Goal: Connect with others: Connect with others

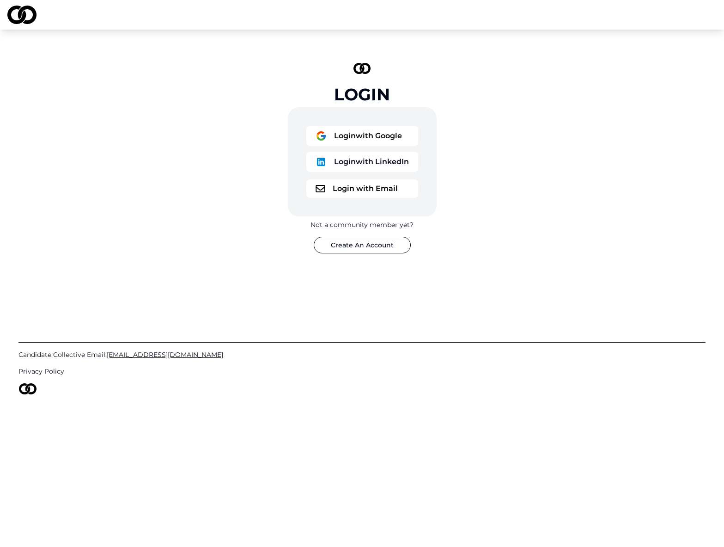
click at [350, 129] on button "Login with Google" at bounding box center [362, 136] width 112 height 20
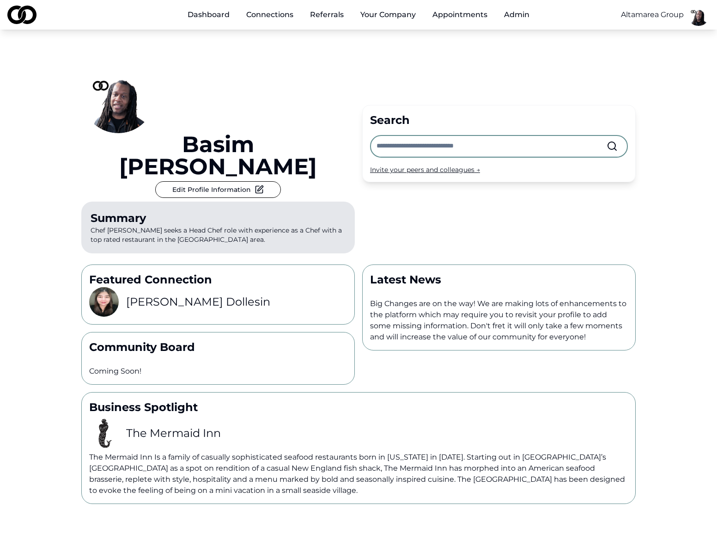
click at [439, 136] on input "text" at bounding box center [492, 146] width 230 height 20
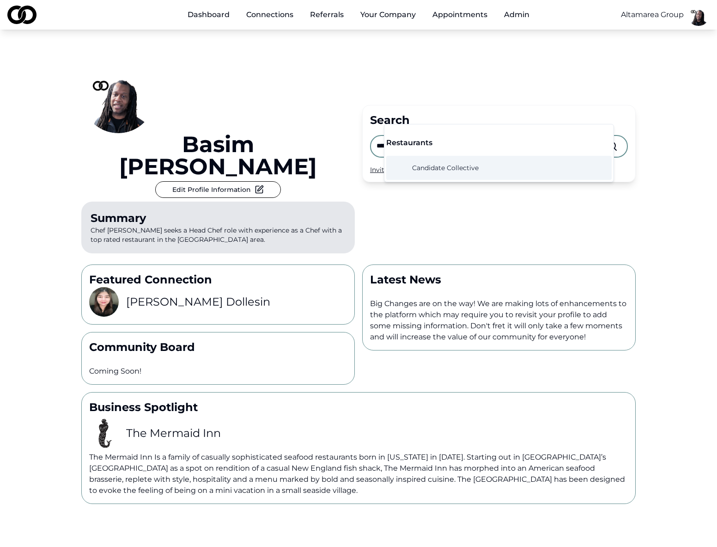
type input "*******"
click at [451, 171] on span "Candidate Collective" at bounding box center [445, 167] width 67 height 9
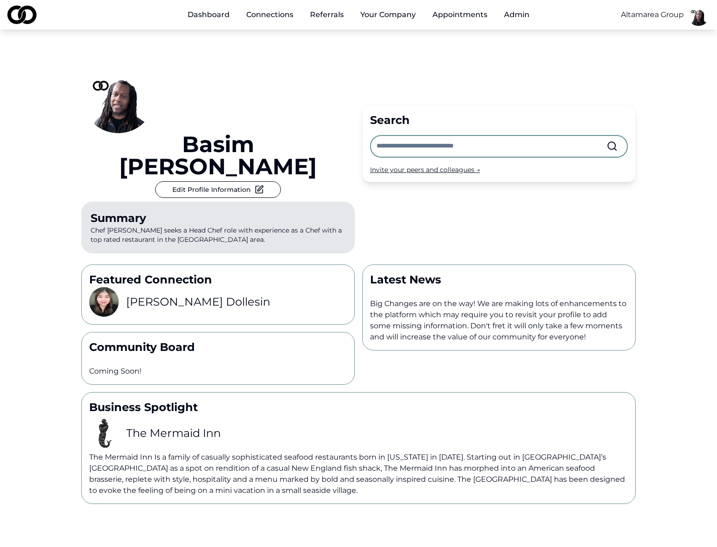
click at [324, 16] on link "Referrals" at bounding box center [327, 15] width 49 height 18
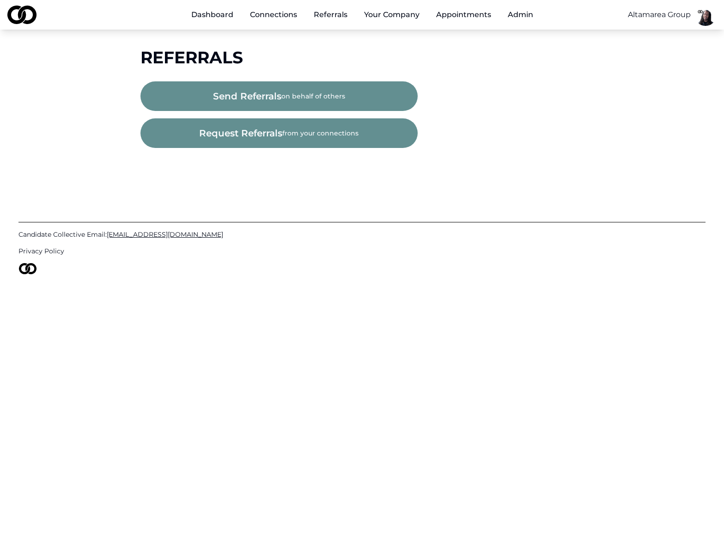
click at [314, 96] on button "send referrals on behalf of others" at bounding box center [278, 96] width 277 height 30
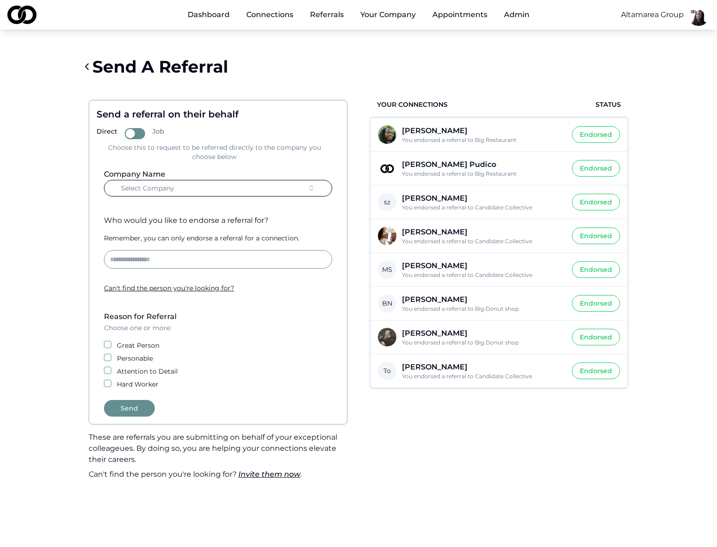
click at [216, 20] on div "Main" at bounding box center [208, 20] width 57 height 0
click at [224, 18] on link "Dashboard" at bounding box center [208, 15] width 57 height 18
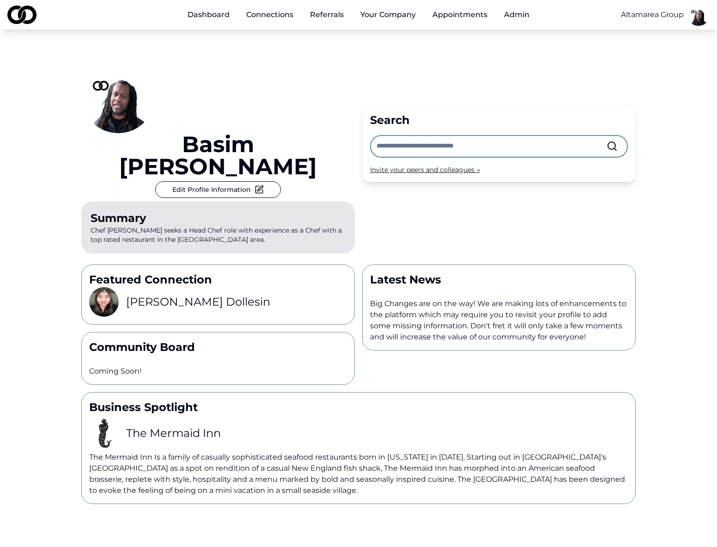
click at [452, 136] on input "text" at bounding box center [492, 146] width 230 height 20
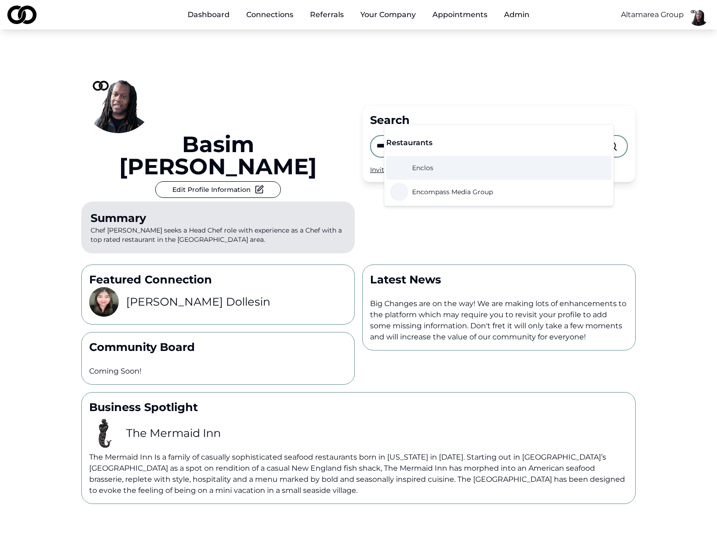
type input "*****"
click at [428, 163] on span "Enclos" at bounding box center [422, 167] width 21 height 9
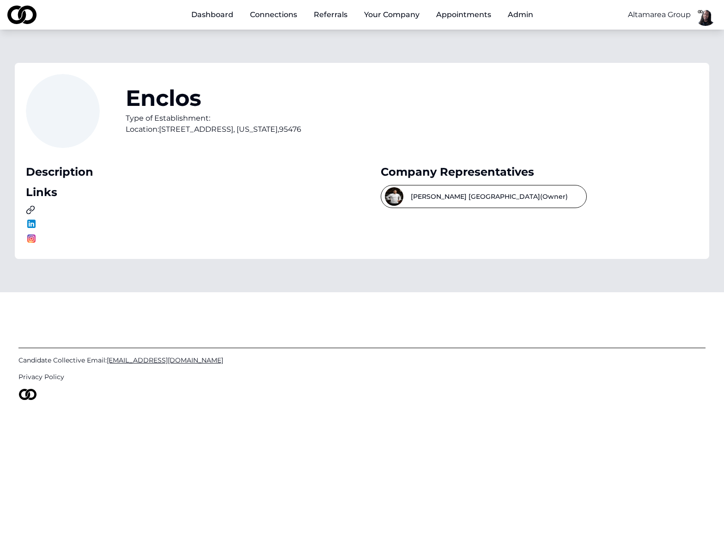
click at [181, 208] on link at bounding box center [185, 209] width 318 height 9
click at [48, 210] on link at bounding box center [185, 209] width 318 height 9
click at [230, 16] on link "Dashboard" at bounding box center [212, 15] width 57 height 18
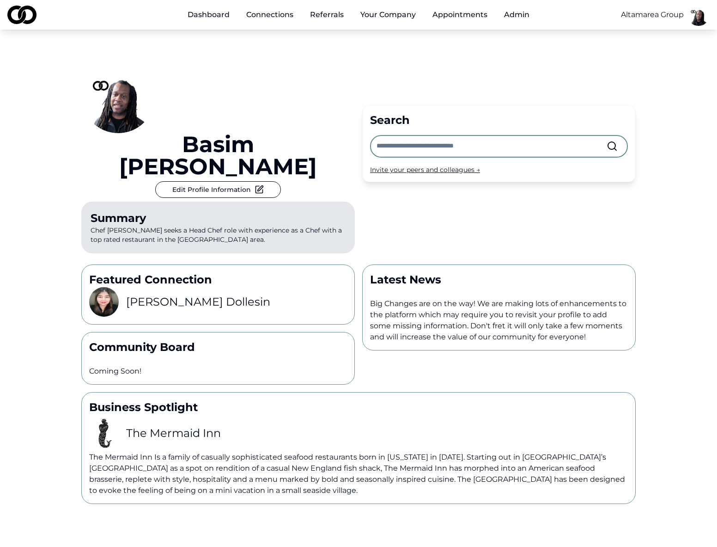
click at [523, 136] on input "text" at bounding box center [492, 146] width 230 height 20
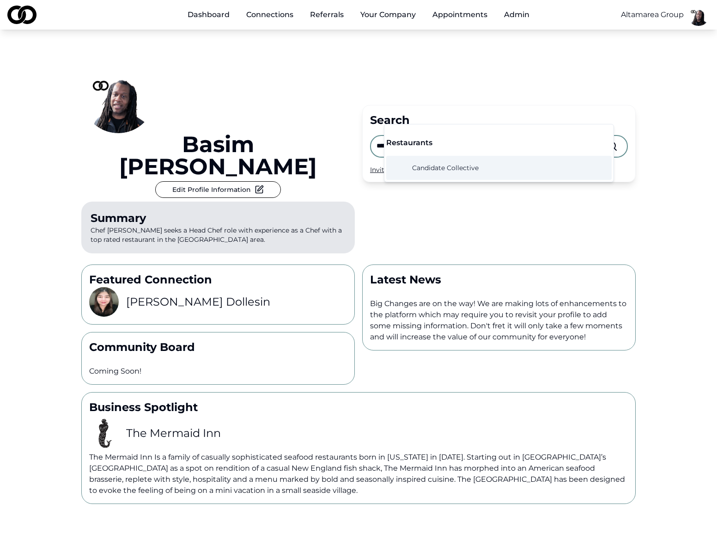
type input "*******"
click at [455, 170] on span "Candidate Collective" at bounding box center [445, 167] width 67 height 9
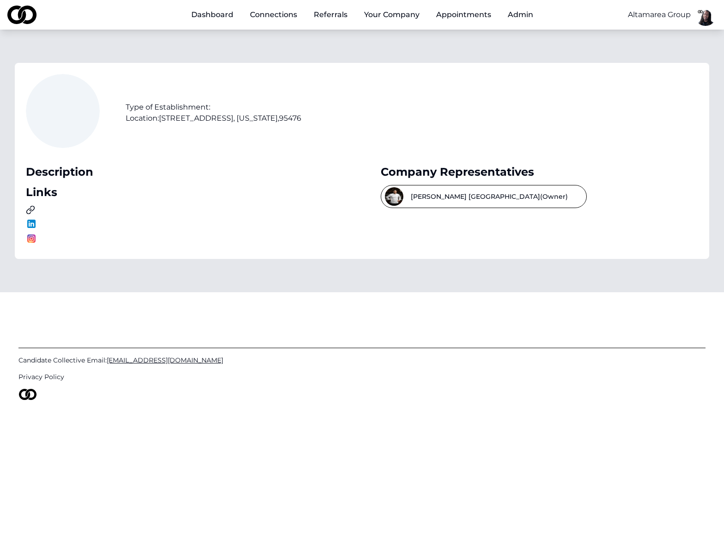
click at [459, 204] on button "Brian limoges (Owner)" at bounding box center [484, 196] width 206 height 23
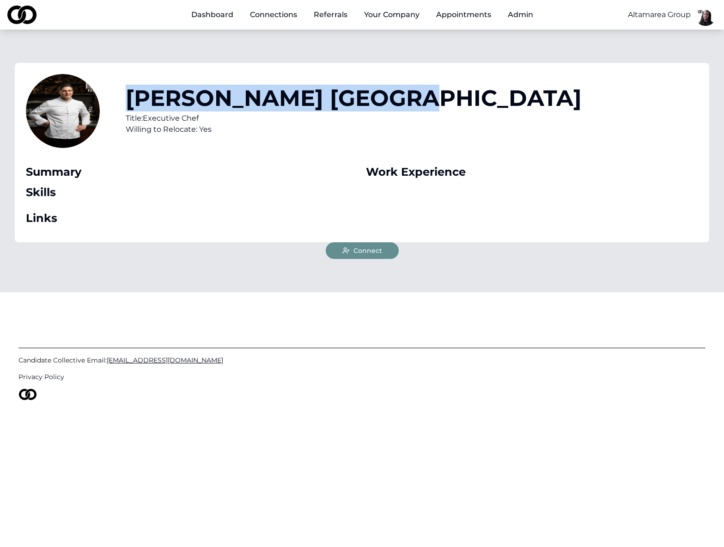
drag, startPoint x: 292, startPoint y: 99, endPoint x: 131, endPoint y: 96, distance: 161.7
click at [131, 96] on h1 "Brian limoges" at bounding box center [354, 98] width 456 height 22
click at [214, 17] on link "Dashboard" at bounding box center [212, 15] width 57 height 18
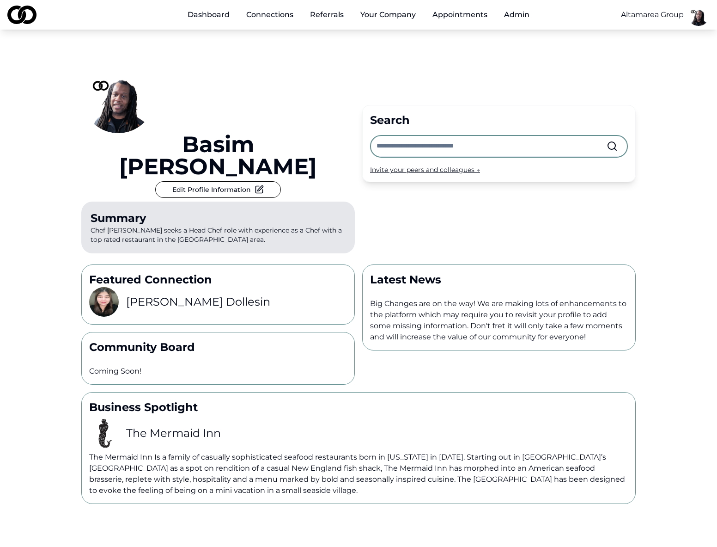
click at [466, 136] on input "text" at bounding box center [492, 146] width 230 height 20
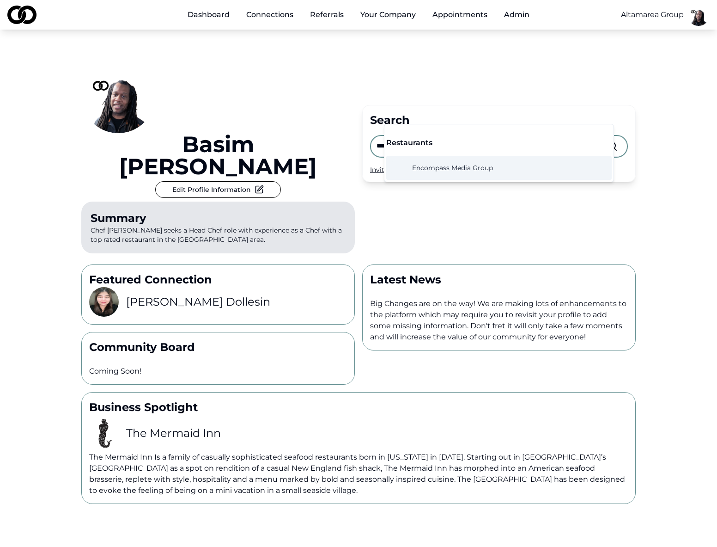
type input "*****"
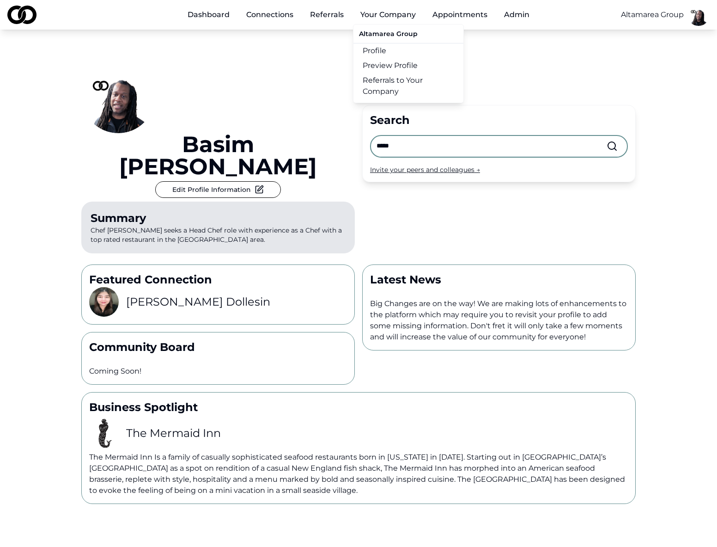
click at [384, 11] on button "Your Company" at bounding box center [388, 15] width 70 height 18
click at [404, 11] on button "Your Company" at bounding box center [388, 15] width 70 height 18
click at [403, 14] on button "Your Company" at bounding box center [388, 15] width 70 height 18
click at [383, 49] on link "Profile" at bounding box center [408, 50] width 110 height 15
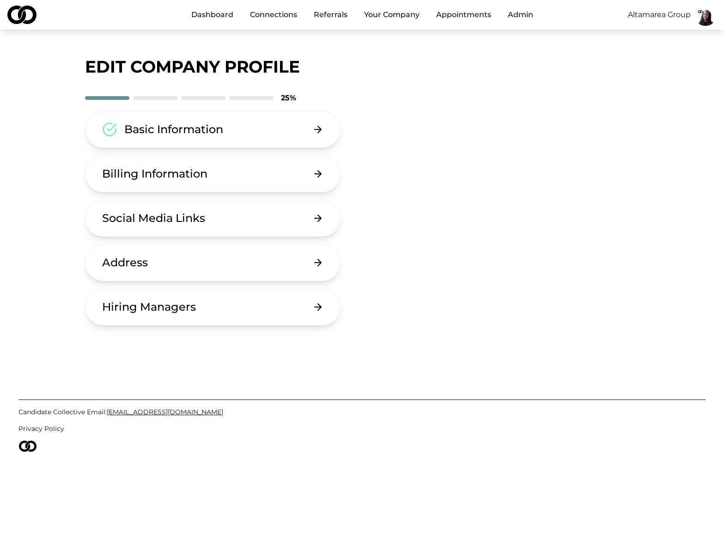
click at [282, 131] on button "Basic Information" at bounding box center [213, 129] width 256 height 37
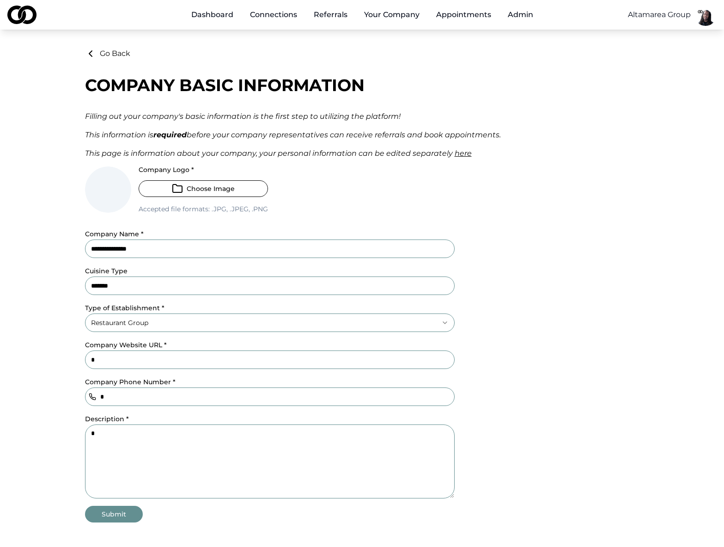
click at [153, 323] on html "**********" at bounding box center [362, 273] width 724 height 547
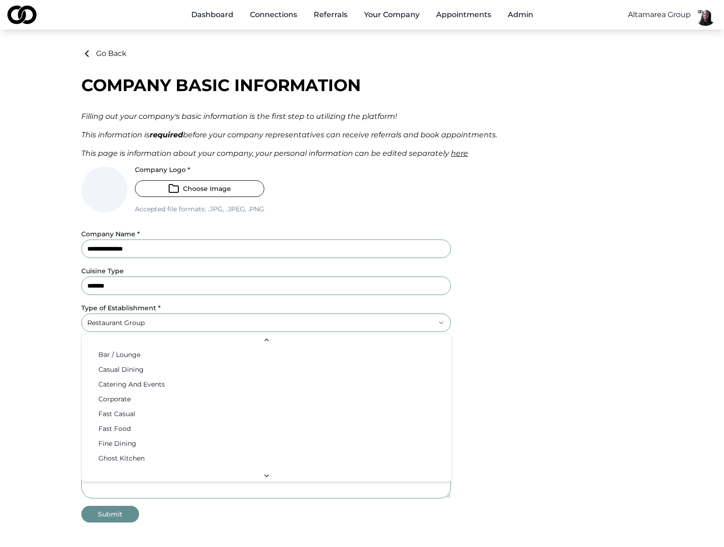
scroll to position [128, 0]
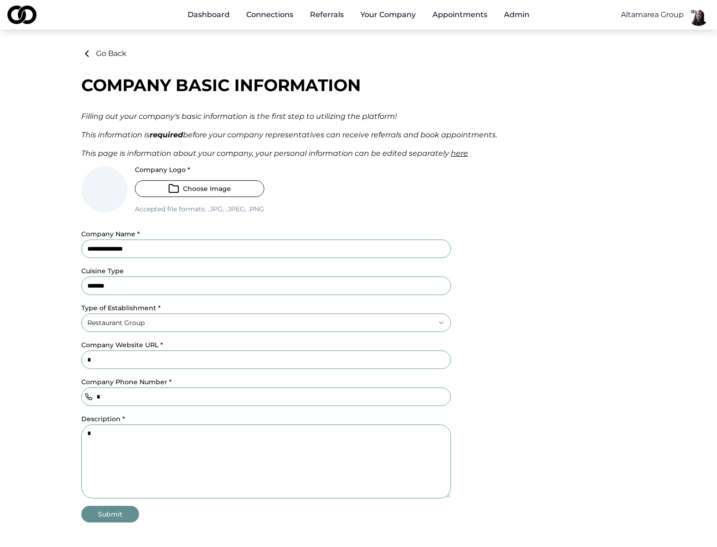
click at [550, 314] on html "**********" at bounding box center [358, 273] width 717 height 547
click at [170, 326] on html "**********" at bounding box center [358, 273] width 717 height 547
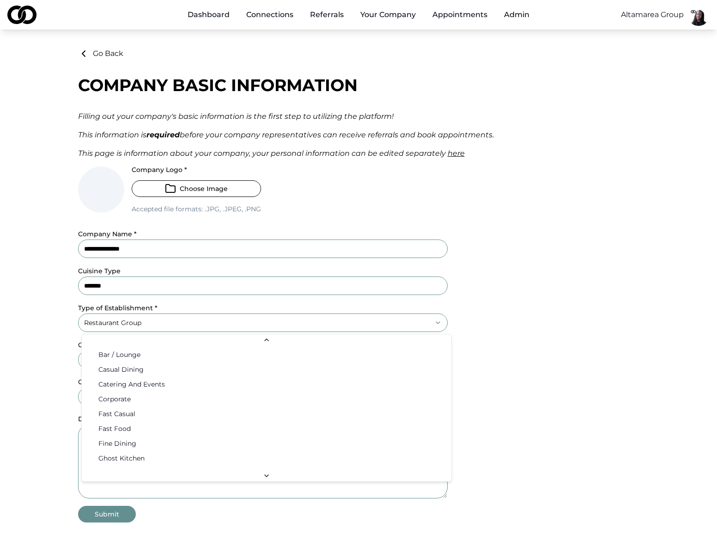
click at [163, 318] on html "**********" at bounding box center [358, 273] width 717 height 547
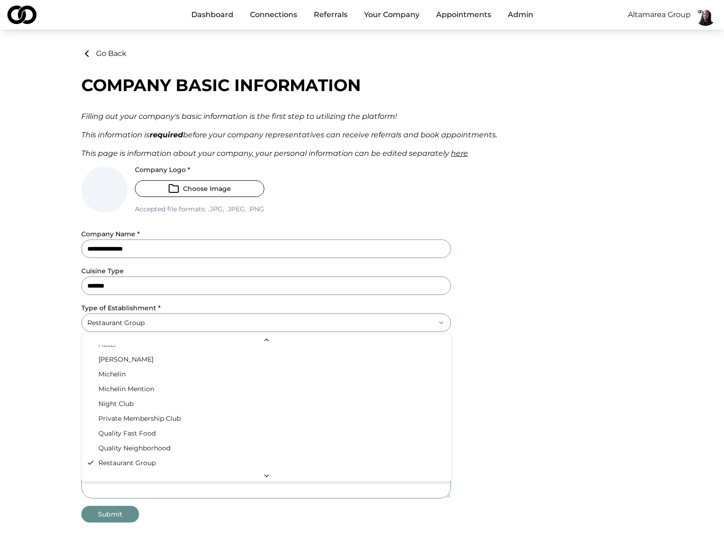
select select "********"
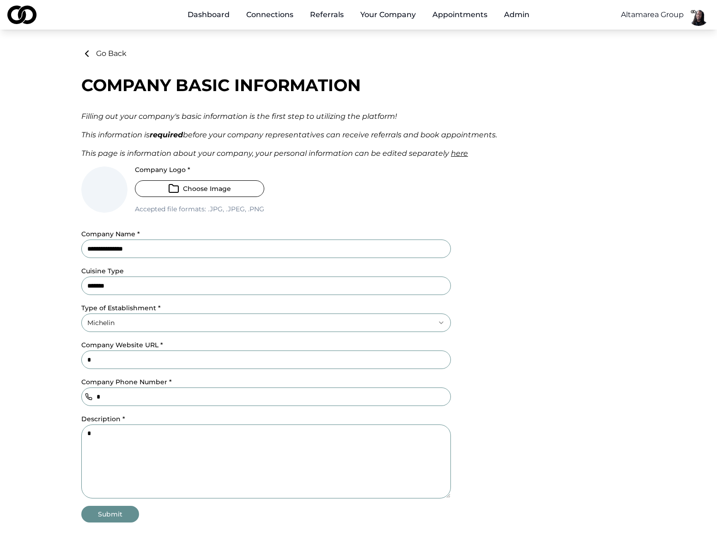
click at [198, 17] on link "Dashboard" at bounding box center [208, 15] width 57 height 18
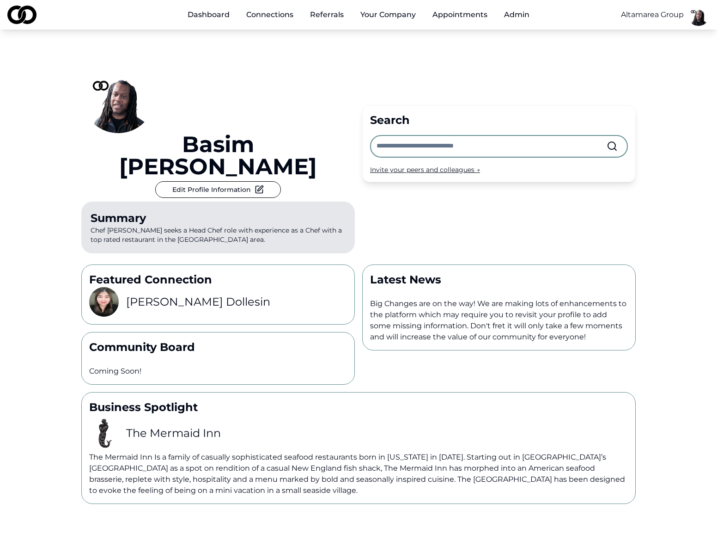
click at [471, 136] on input "text" at bounding box center [492, 146] width 230 height 20
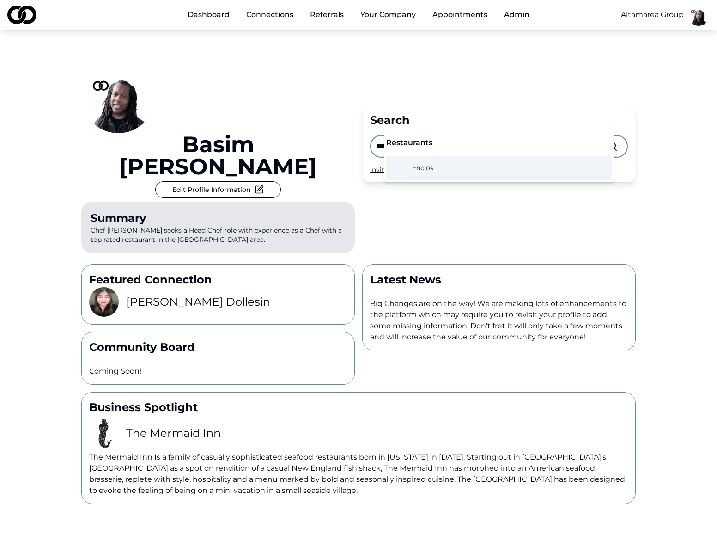
type input "******"
click at [438, 168] on div "Enclos" at bounding box center [498, 168] width 225 height 24
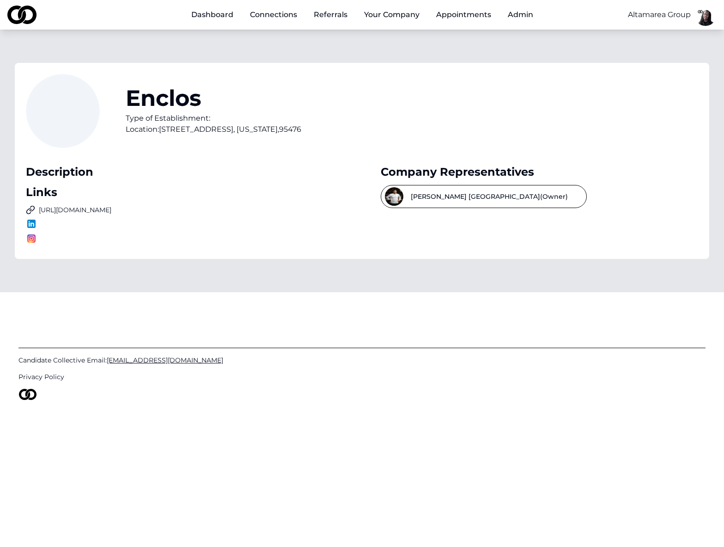
click at [45, 226] on link at bounding box center [185, 223] width 318 height 11
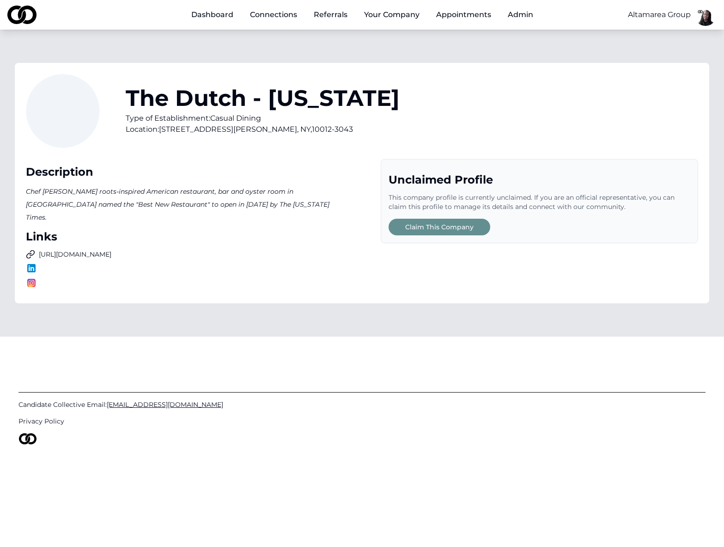
click at [664, 17] on html "Dashboard Connections Referrals Your Company Appointments Admin Altamarea Group…" at bounding box center [362, 273] width 724 height 547
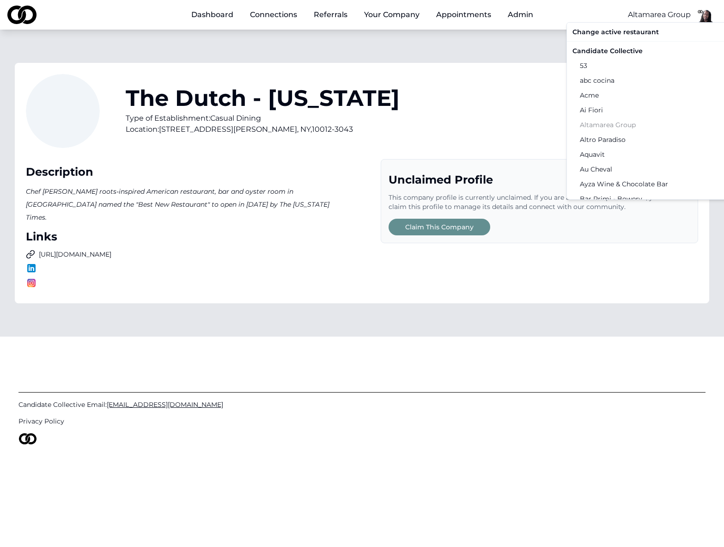
click at [508, 67] on html "Dashboard Connections Referrals Your Company Appointments Admin Altamarea Group…" at bounding box center [362, 273] width 724 height 547
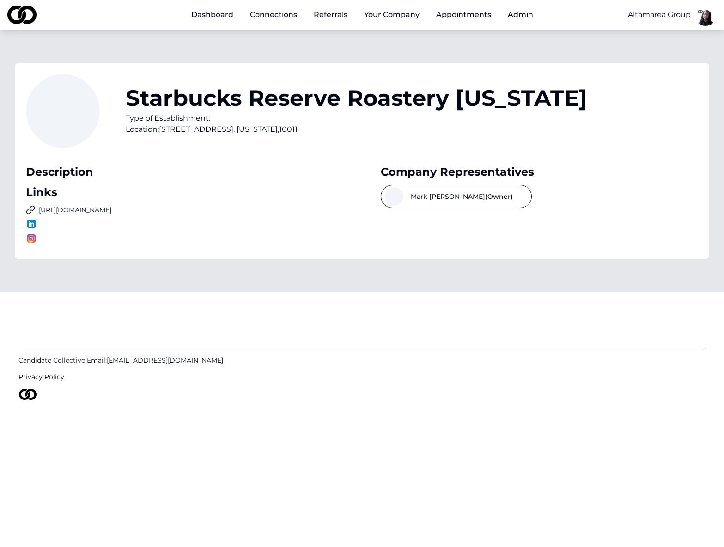
click at [432, 198] on button "Mark Ellis (Owner)" at bounding box center [456, 196] width 151 height 23
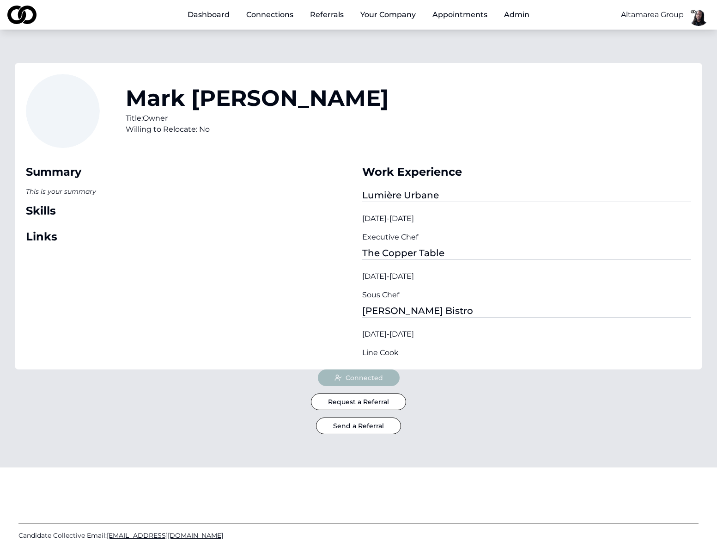
click at [644, 15] on html "Dashboard Connections Referrals Your Company Appointments Admin Altamarea Group…" at bounding box center [358, 273] width 717 height 547
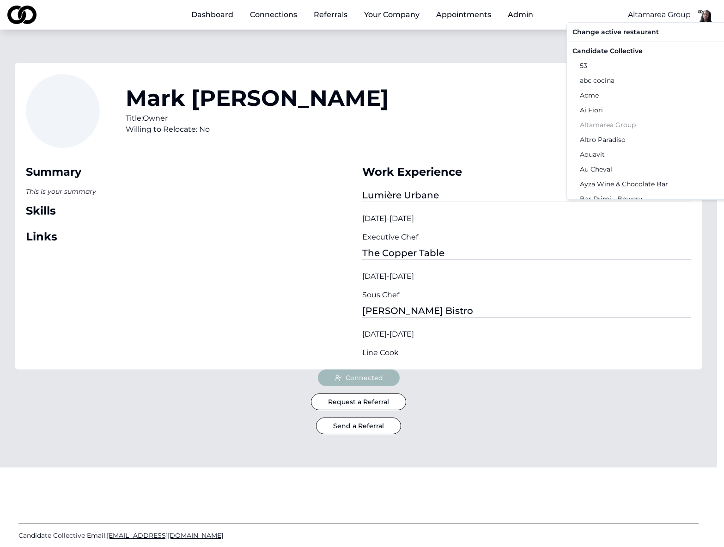
click at [636, 52] on div "Candidate Collective" at bounding box center [664, 50] width 191 height 15
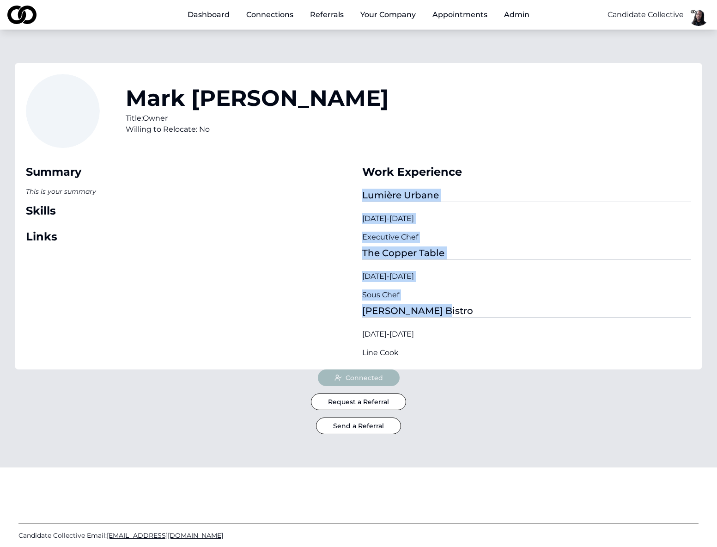
drag, startPoint x: 386, startPoint y: 195, endPoint x: 481, endPoint y: 309, distance: 148.0
click at [481, 309] on div "Lumière Urbane 03/01/2020 - 11/06/2024 Executive Chef The Copper Table 06/01/20…" at bounding box center [526, 271] width 329 height 173
click at [502, 299] on div "Sous Chef" at bounding box center [526, 294] width 329 height 11
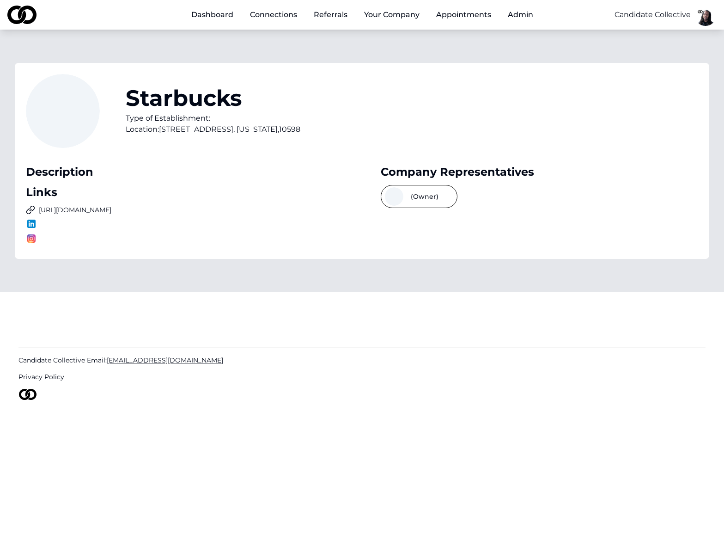
click at [395, 193] on span at bounding box center [394, 196] width 18 height 18
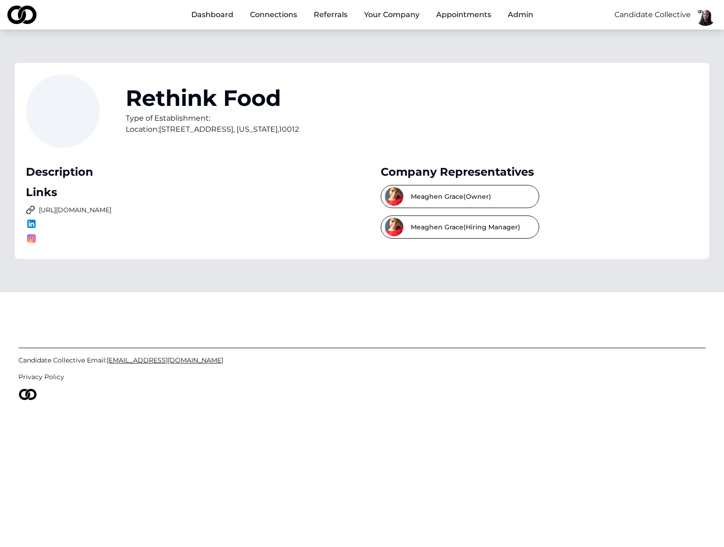
click at [455, 200] on button "[PERSON_NAME] (Owner)" at bounding box center [460, 196] width 158 height 23
click at [442, 227] on button "[PERSON_NAME] (Hiring Manager)" at bounding box center [460, 226] width 158 height 23
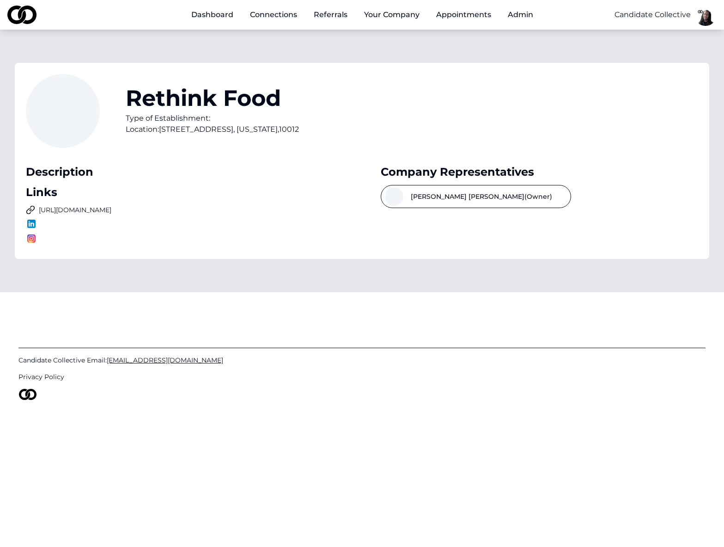
click at [108, 208] on link "[URL][DOMAIN_NAME]" at bounding box center [185, 209] width 318 height 9
click at [432, 197] on button "[PERSON_NAME] (Owner)" at bounding box center [476, 196] width 190 height 23
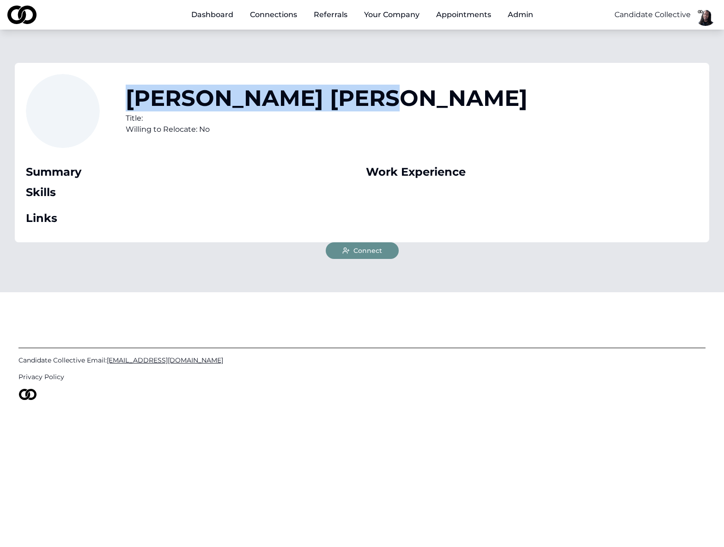
drag, startPoint x: 247, startPoint y: 97, endPoint x: 128, endPoint y: 83, distance: 120.5
click at [128, 83] on div "john allen Title: Willing to Relocate: No" at bounding box center [362, 116] width 672 height 85
click at [226, 51] on div "john allen Title: Willing to Relocate: No Summary Skills Links Work Experience …" at bounding box center [362, 161] width 724 height 262
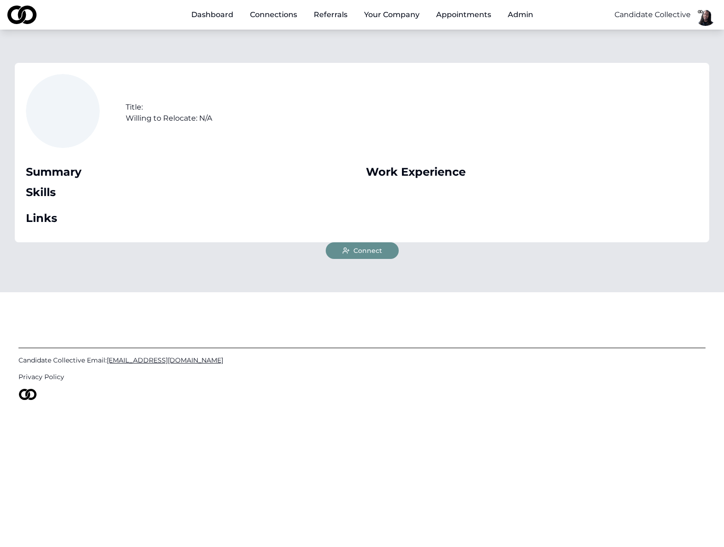
click at [350, 45] on div "Title: Willing to Relocate: N/A Summary Skills Links Work Experience Connect" at bounding box center [362, 161] width 724 height 262
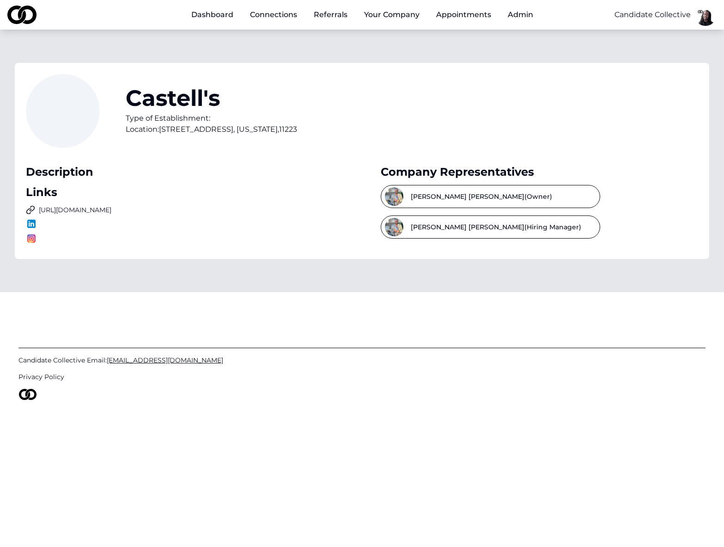
click at [440, 196] on button "Rafael Mann (Owner)" at bounding box center [490, 196] width 219 height 23
click at [461, 229] on button "Rafael Mann (Hiring Manager)" at bounding box center [490, 226] width 219 height 23
click at [407, 250] on div "Castell's Type of Establishment: Location: 222 Avenue U , New York , 11223 Desc…" at bounding box center [362, 161] width 694 height 196
click at [470, 195] on button "Rafael Mann (Owner)" at bounding box center [490, 196] width 219 height 23
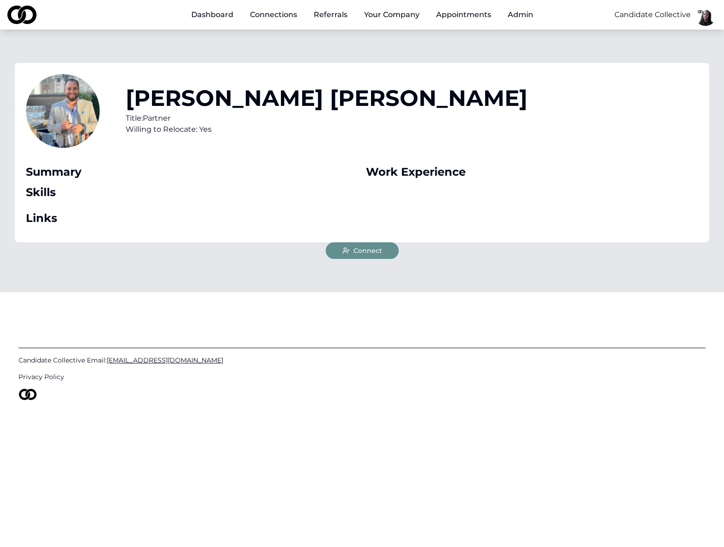
click at [550, 183] on div "Work Experience" at bounding box center [532, 195] width 333 height 72
click at [664, 14] on html "Dashboard Connections Referrals Your Company Appointments Admin Candidate Colle…" at bounding box center [362, 273] width 724 height 547
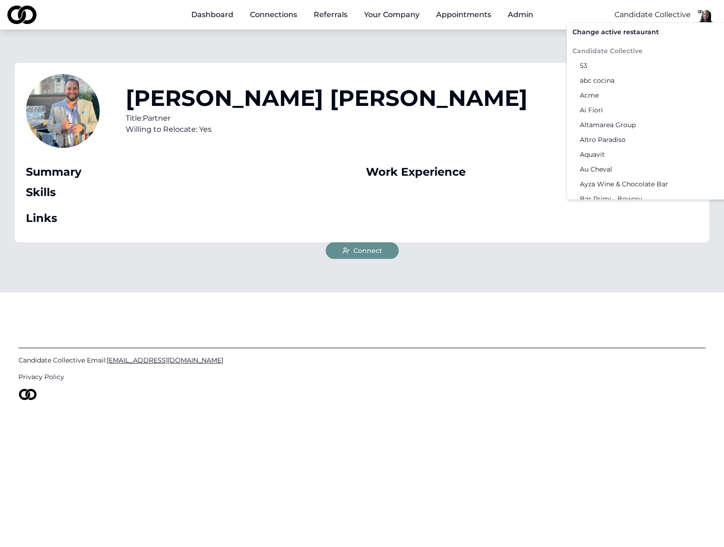
click at [422, 47] on html "Dashboard Connections Referrals Your Company Appointments Admin Candidate Colle…" at bounding box center [362, 273] width 724 height 547
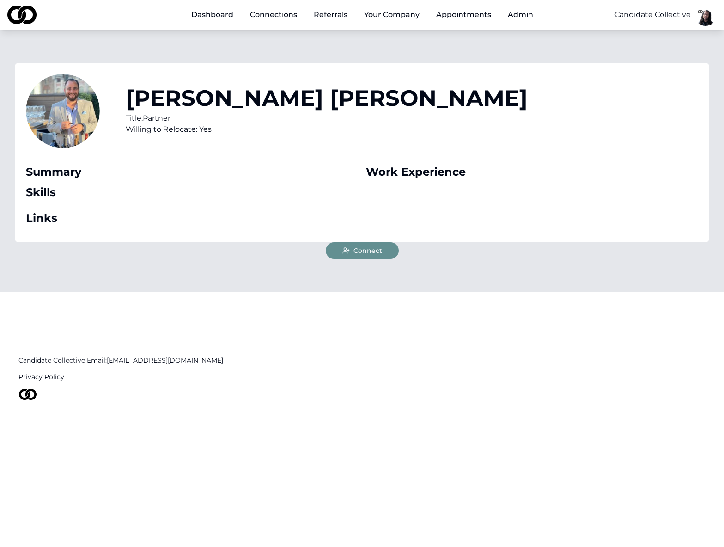
click at [396, 16] on button "Your Company" at bounding box center [392, 15] width 70 height 18
click at [396, 17] on button "Your Company" at bounding box center [392, 15] width 70 height 18
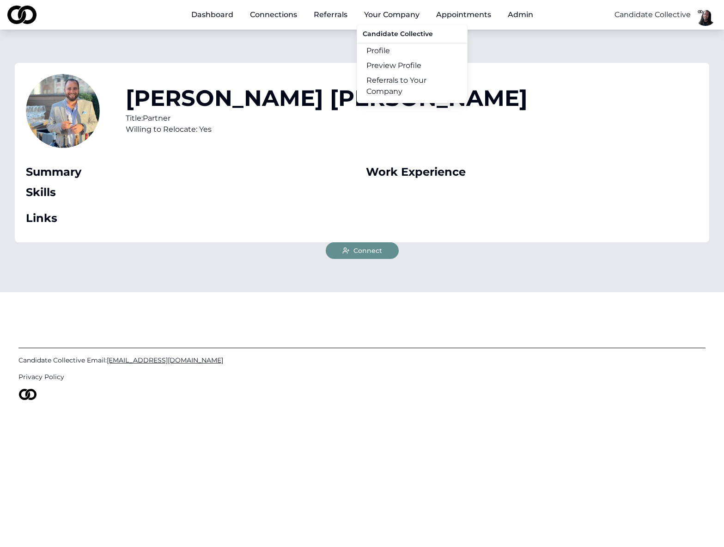
click at [408, 50] on link "Profile" at bounding box center [412, 50] width 110 height 15
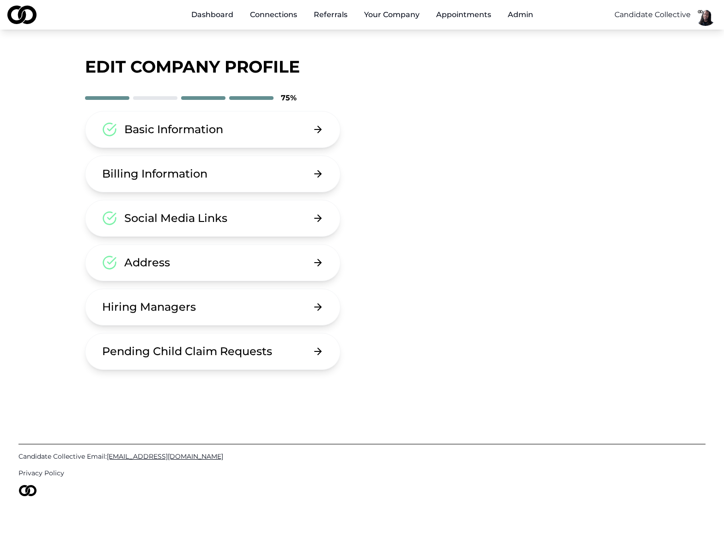
click at [220, 309] on button "Hiring Managers" at bounding box center [213, 306] width 256 height 37
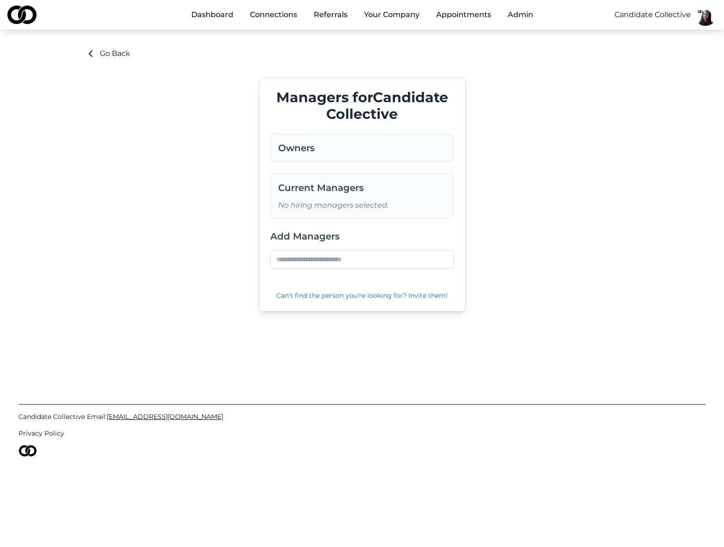
click at [339, 258] on input at bounding box center [362, 259] width 184 height 18
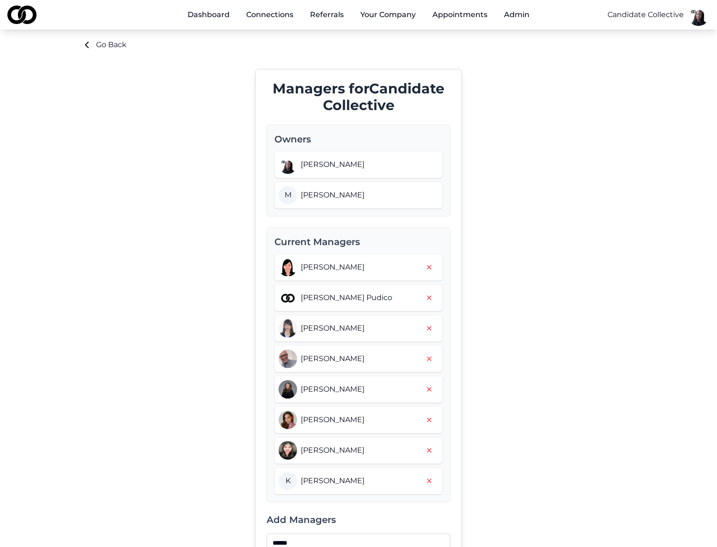
scroll to position [277, 0]
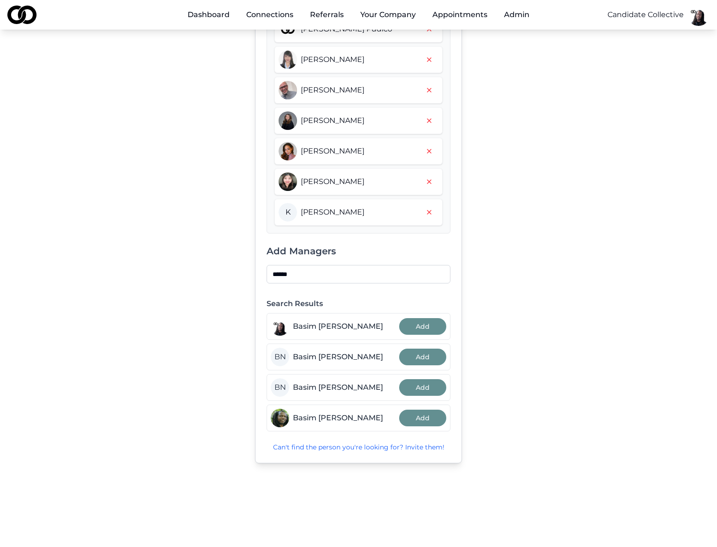
type input "*****"
click at [590, 316] on div "Managers for Candidate Collective Owners Basim Newby M Michael Sherman Current …" at bounding box center [358, 132] width 554 height 700
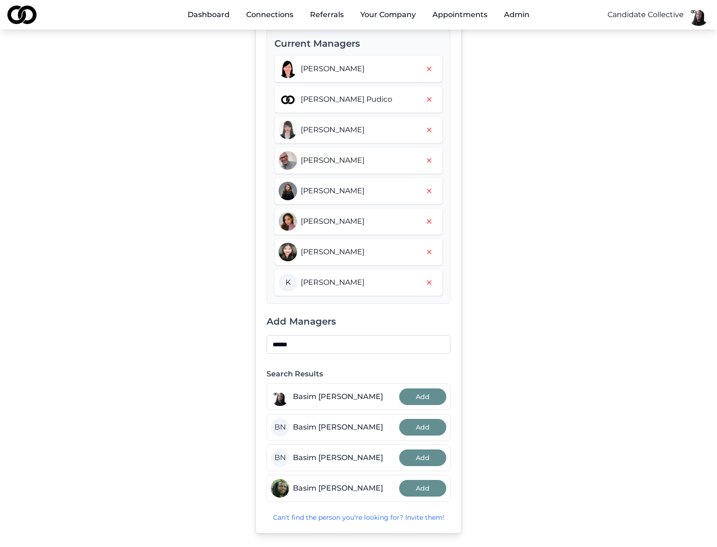
scroll to position [234, 0]
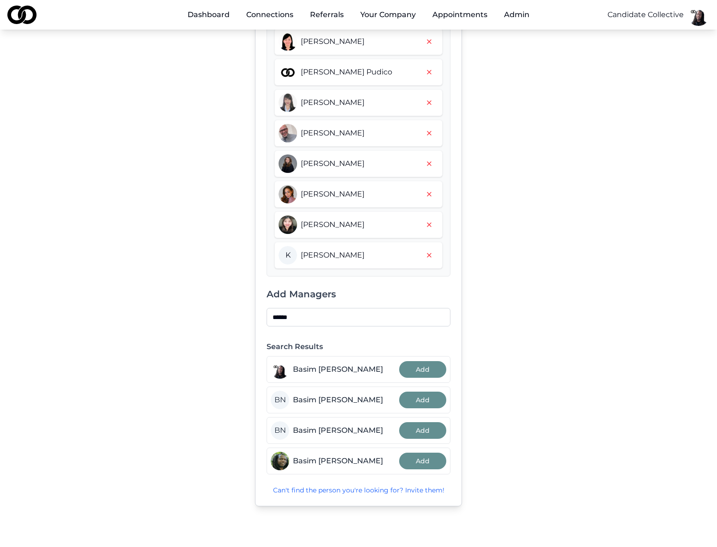
click at [347, 320] on input "*****" at bounding box center [359, 317] width 184 height 18
click at [603, 367] on div "Managers for Candidate Collective Owners Basim Newby M Michael Sherman Current …" at bounding box center [358, 175] width 554 height 700
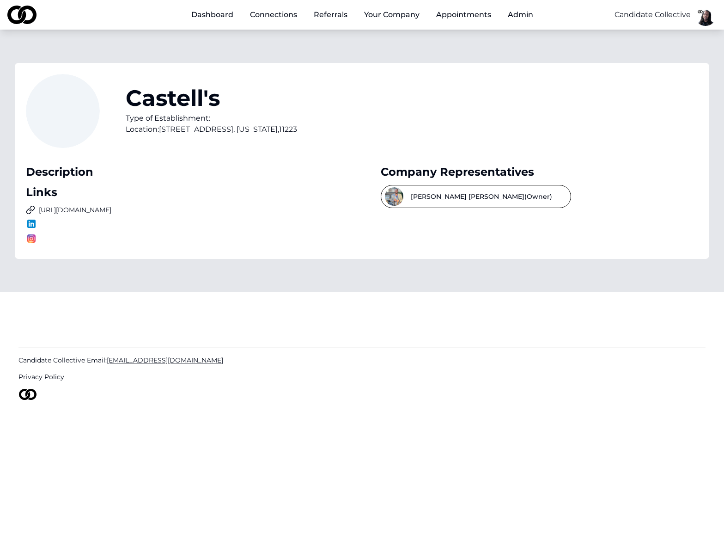
click at [393, 106] on div "Castell's Type of Establishment: Location: 222 Avenue U , New York , 11223" at bounding box center [362, 116] width 672 height 85
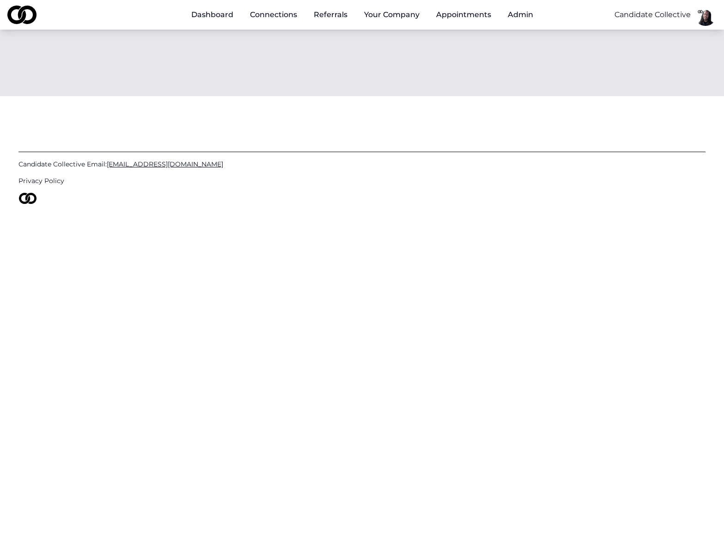
drag, startPoint x: 229, startPoint y: 54, endPoint x: 234, endPoint y: 37, distance: 17.0
click at [230, 51] on div at bounding box center [362, 63] width 724 height 67
click at [218, 9] on link "Dashboard" at bounding box center [212, 15] width 57 height 18
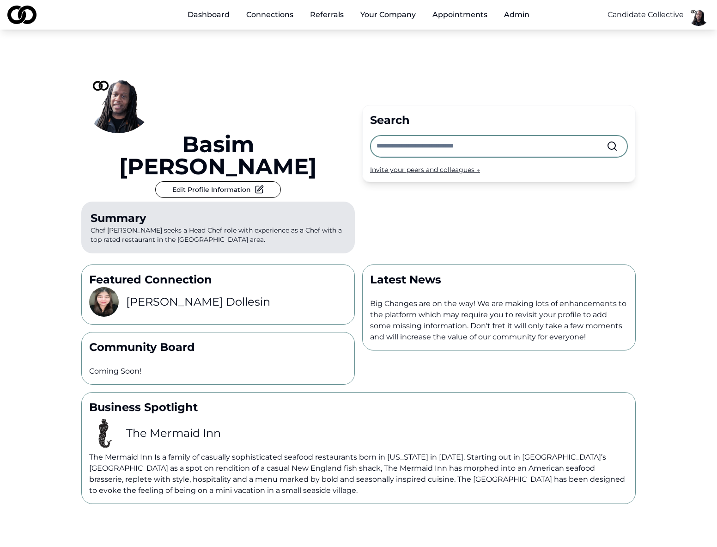
click at [268, 181] on button "Edit Profile Information" at bounding box center [218, 189] width 126 height 17
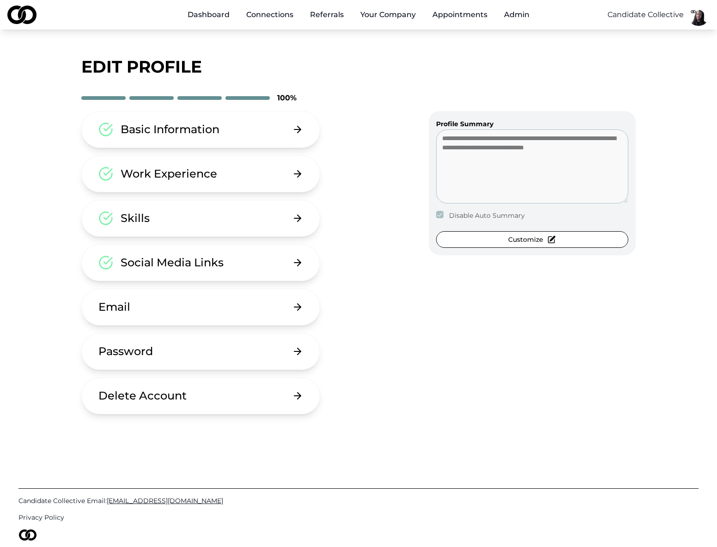
click at [225, 134] on button "Basic Information" at bounding box center [200, 129] width 239 height 37
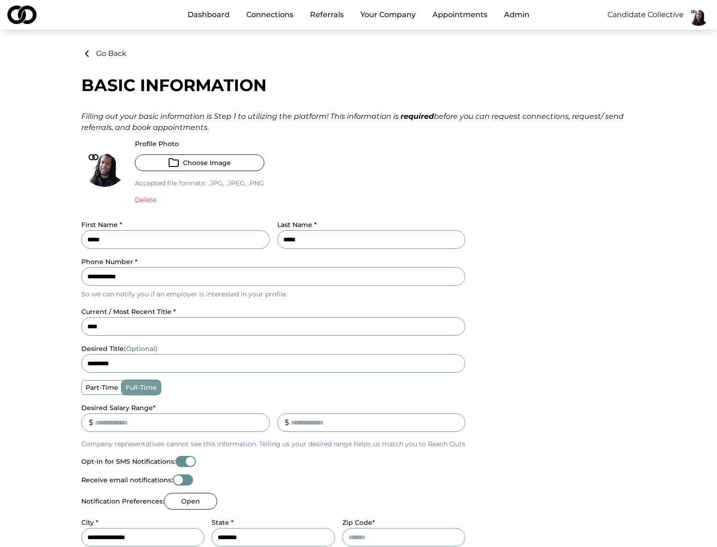
click at [109, 54] on button "Go Back" at bounding box center [103, 53] width 45 height 11
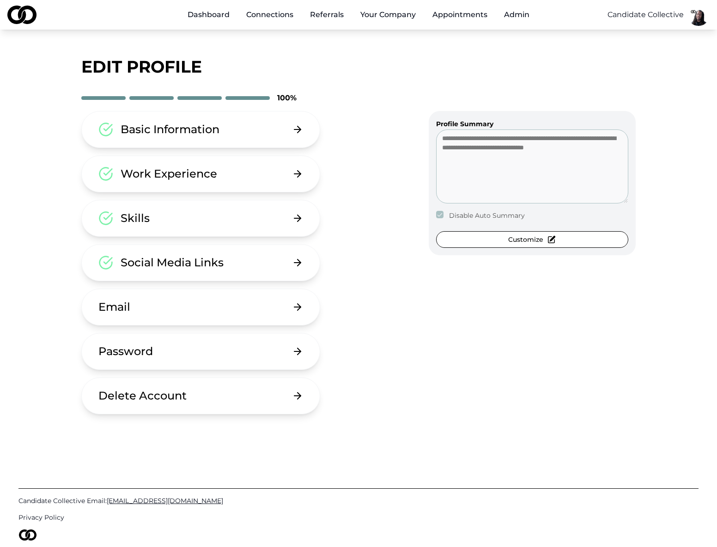
click at [219, 16] on link "Dashboard" at bounding box center [208, 15] width 57 height 18
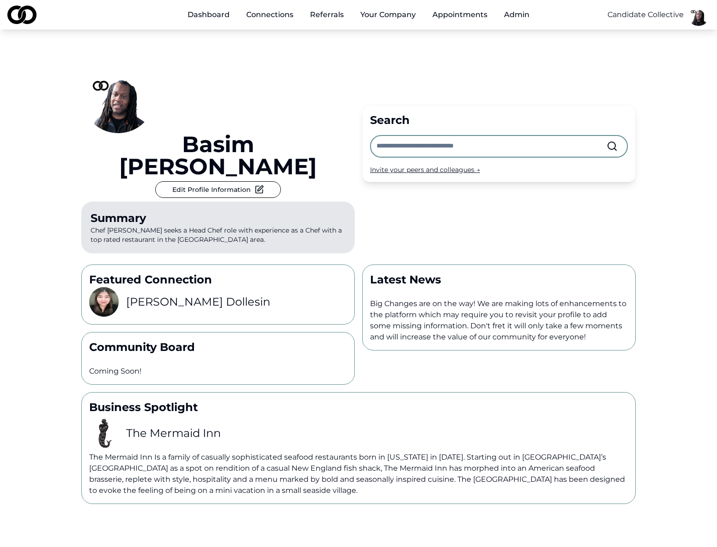
click at [697, 22] on html "Dashboard Connections Referrals Your Company Appointments Admin Candidate Colle…" at bounding box center [358, 273] width 717 height 547
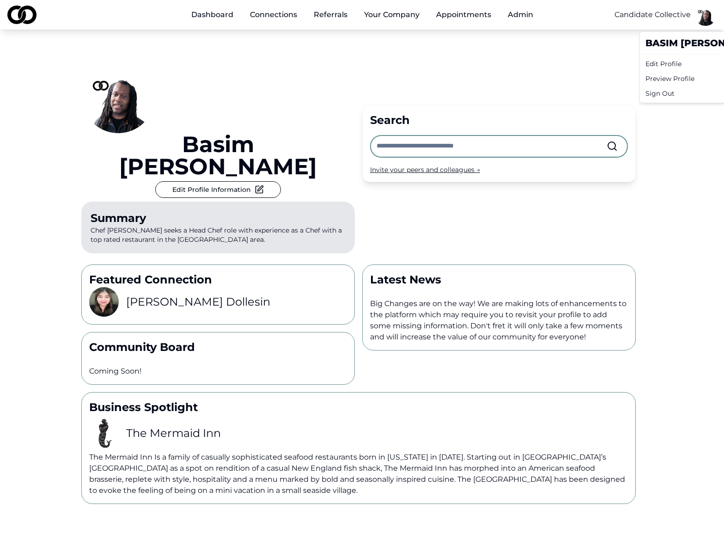
click at [678, 74] on div "Preview Profile" at bounding box center [705, 78] width 126 height 15
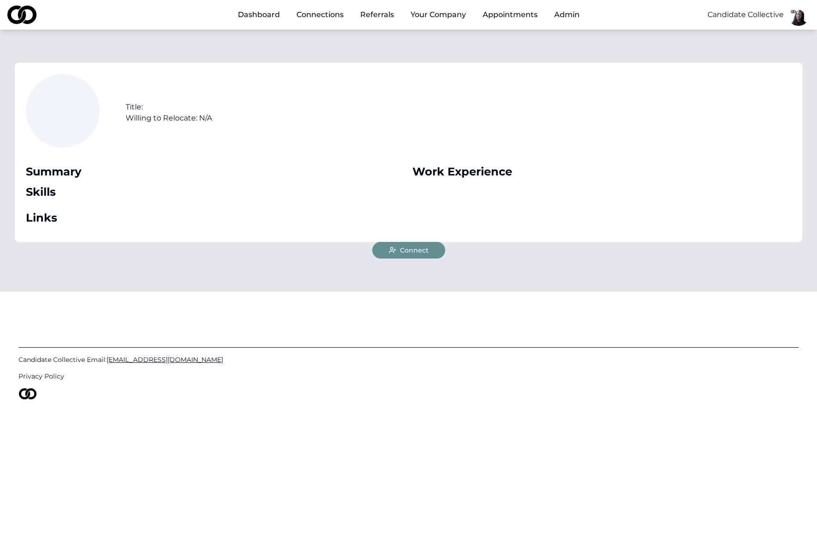
click at [279, 19] on link "Dashboard" at bounding box center [259, 15] width 57 height 18
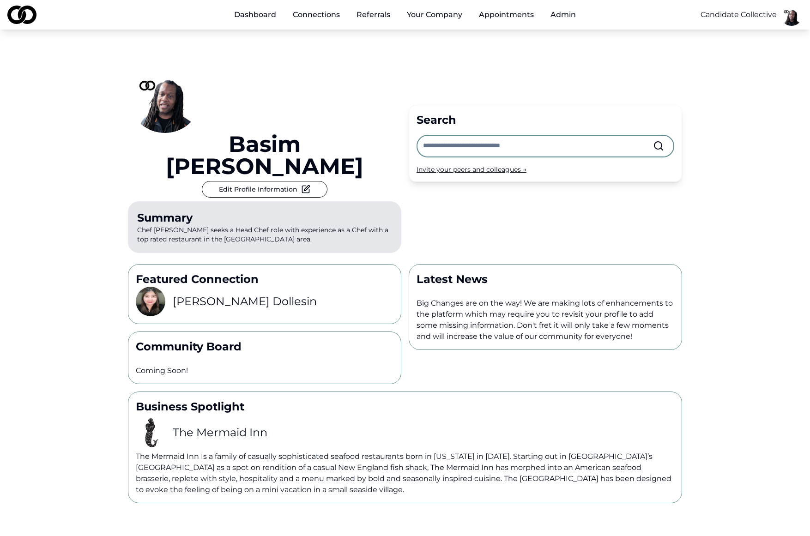
click at [461, 136] on input "text" at bounding box center [538, 146] width 230 height 20
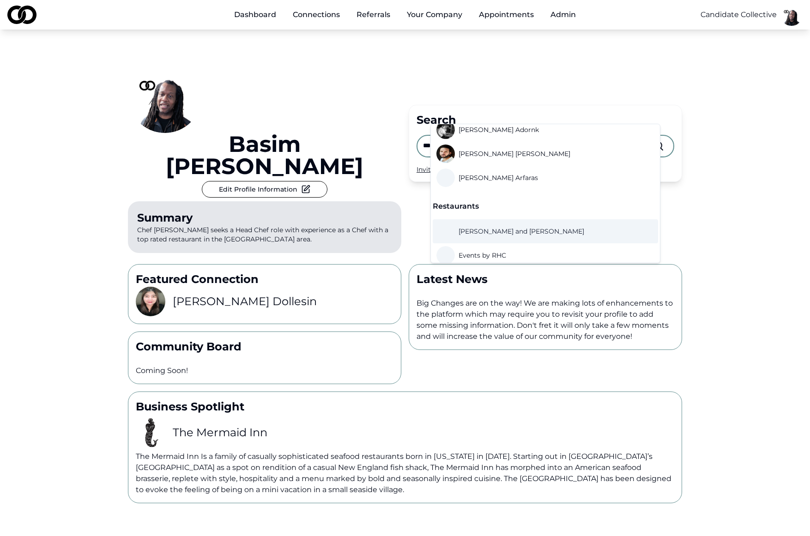
scroll to position [2, 0]
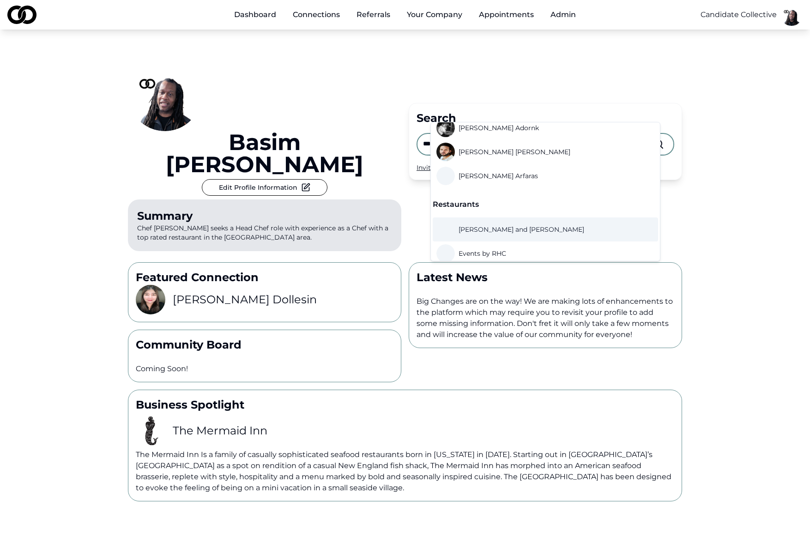
type input "***"
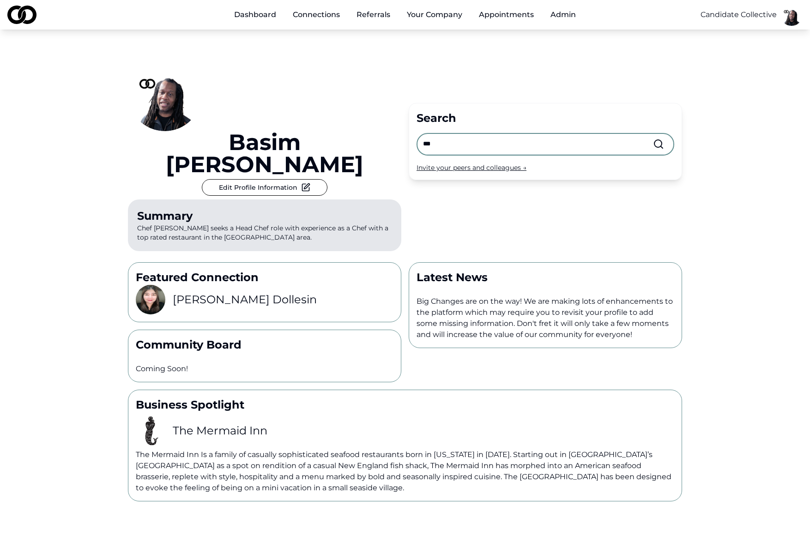
click at [141, 27] on div "Dashboard Connections Referrals Your Company Appointments Admin Candidate Colle…" at bounding box center [405, 15] width 810 height 30
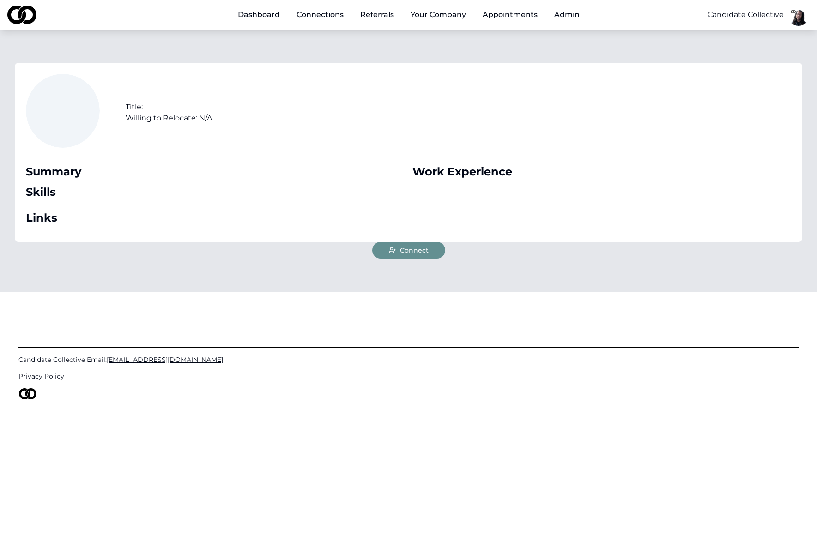
click at [257, 15] on link "Dashboard" at bounding box center [259, 15] width 57 height 18
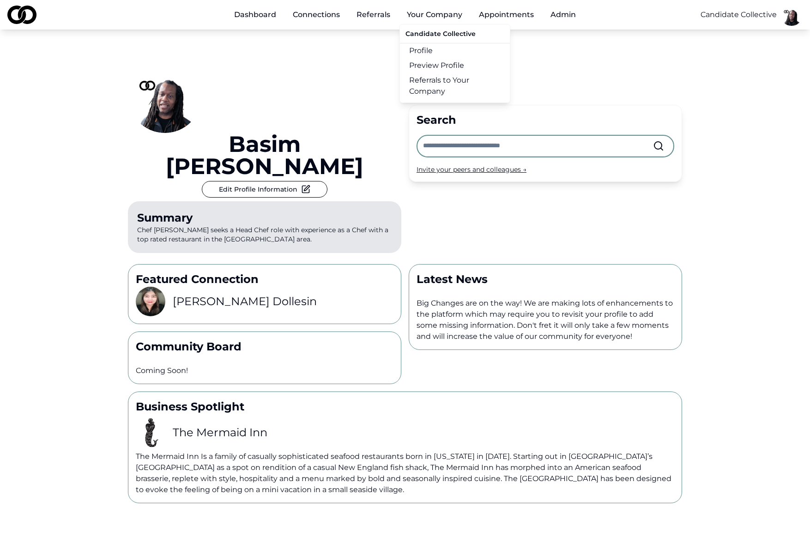
click at [432, 16] on button "Your Company" at bounding box center [435, 15] width 70 height 18
click at [431, 47] on link "Profile" at bounding box center [455, 50] width 110 height 15
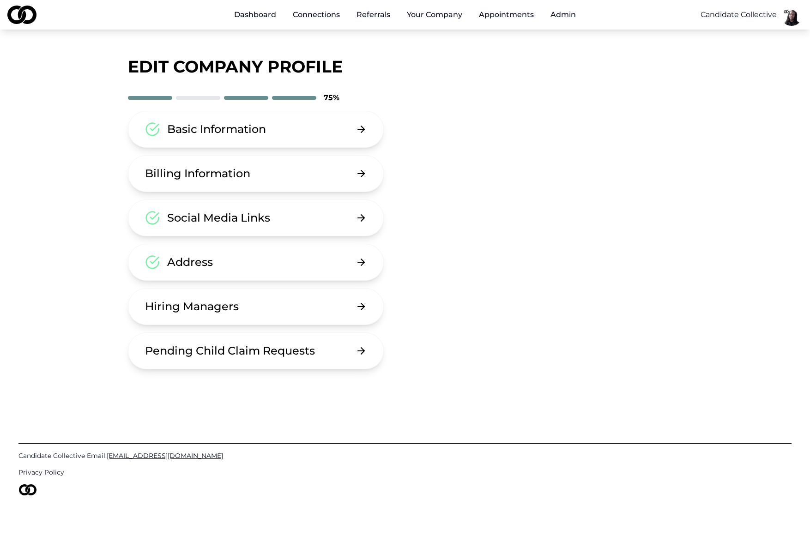
click at [237, 136] on div "Basic Information" at bounding box center [216, 129] width 99 height 15
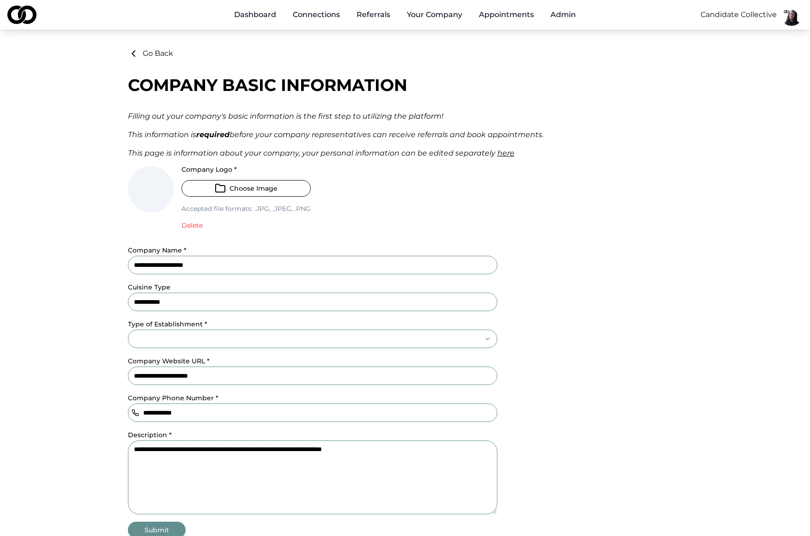
click at [139, 49] on button "Go Back" at bounding box center [150, 53] width 45 height 11
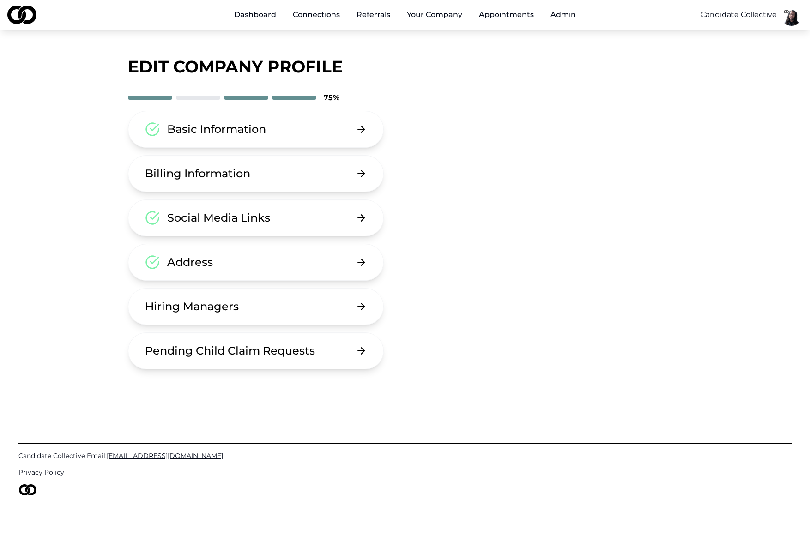
click at [267, 288] on button "Hiring Managers" at bounding box center [256, 306] width 256 height 37
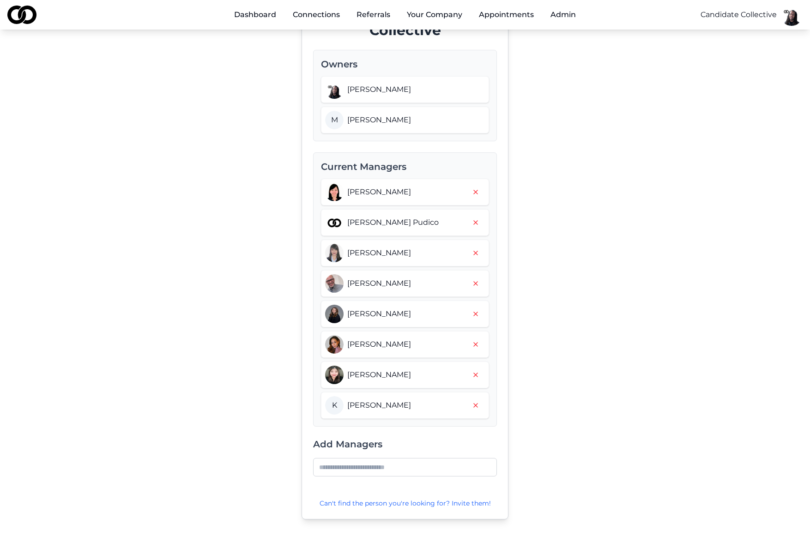
scroll to position [91, 0]
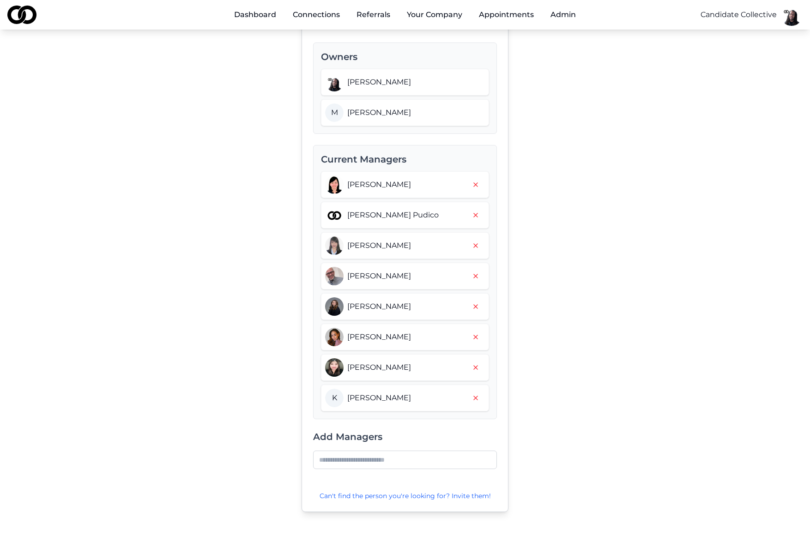
drag, startPoint x: 386, startPoint y: 274, endPoint x: 377, endPoint y: 275, distance: 9.3
click at [386, 275] on span "Gregory Tapscott" at bounding box center [379, 276] width 64 height 11
click at [328, 275] on img at bounding box center [334, 276] width 18 height 18
click at [337, 277] on img at bounding box center [334, 276] width 18 height 18
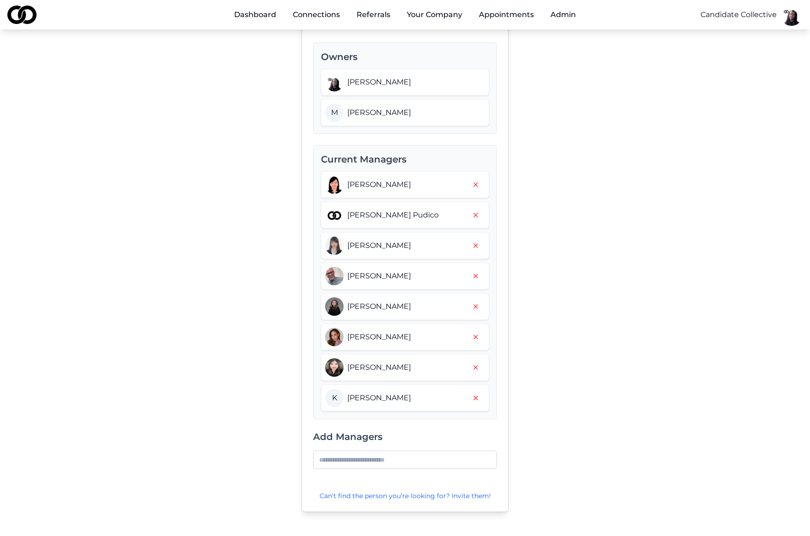
click at [251, 18] on link "Dashboard" at bounding box center [255, 15] width 57 height 18
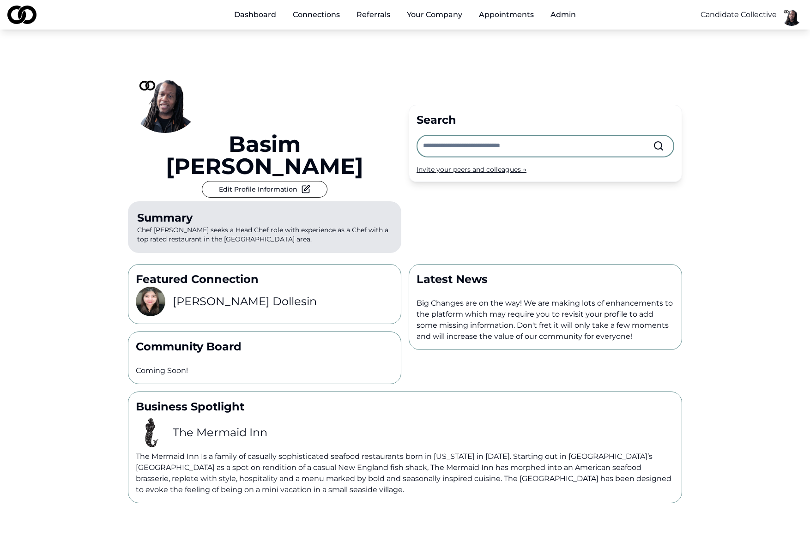
click at [476, 136] on input "text" at bounding box center [538, 146] width 230 height 20
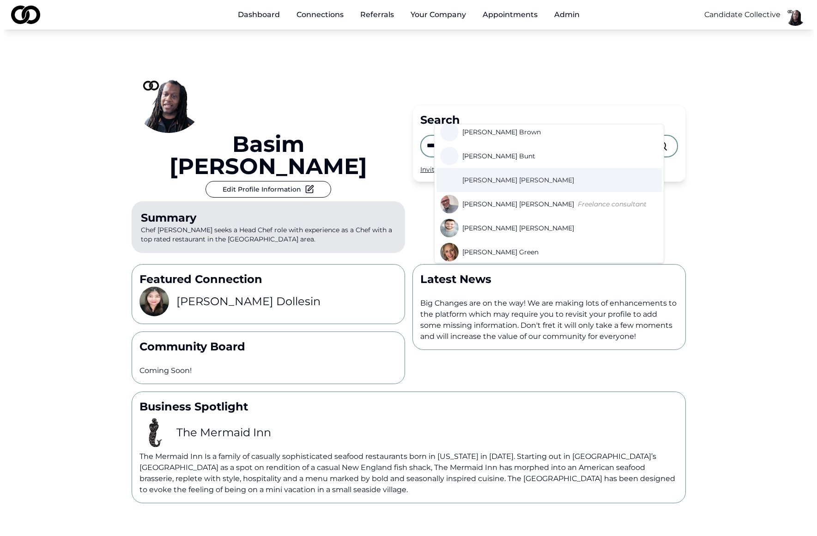
scroll to position [39, 0]
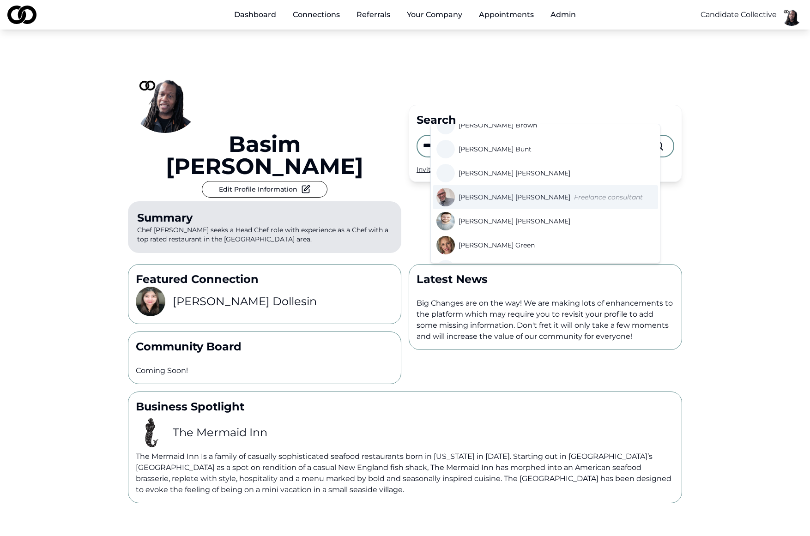
type input "****"
click at [489, 196] on span "Gregory Tapscott" at bounding box center [515, 197] width 112 height 9
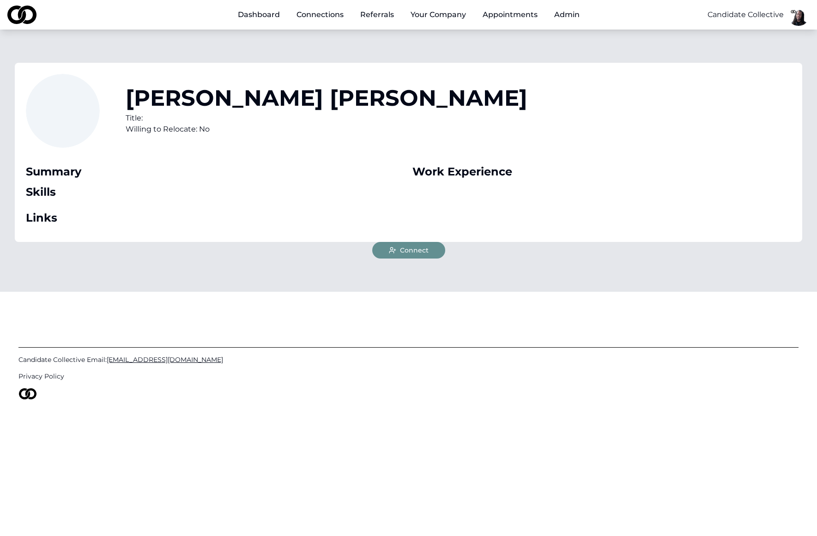
click at [385, 142] on div "Daniel Abrams Title: Willing to Relocate: No" at bounding box center [409, 116] width 766 height 85
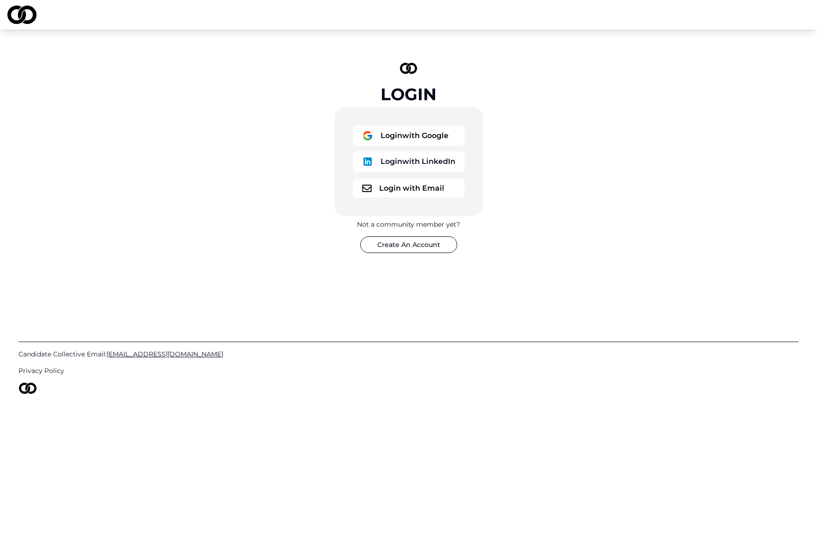
click at [415, 142] on button "Login with Google" at bounding box center [409, 136] width 112 height 20
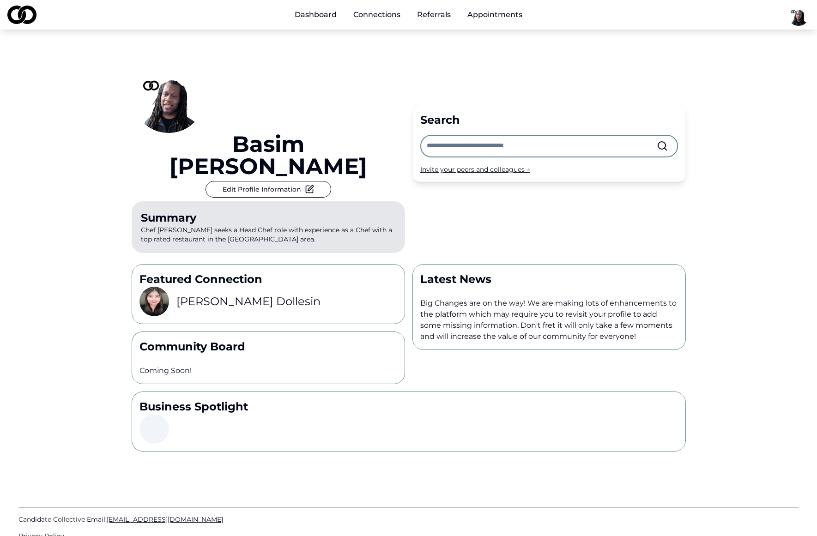
click at [790, 18] on html "Dashboard Connections Referrals Appointments [PERSON_NAME] Edit Profile Informa…" at bounding box center [408, 268] width 817 height 536
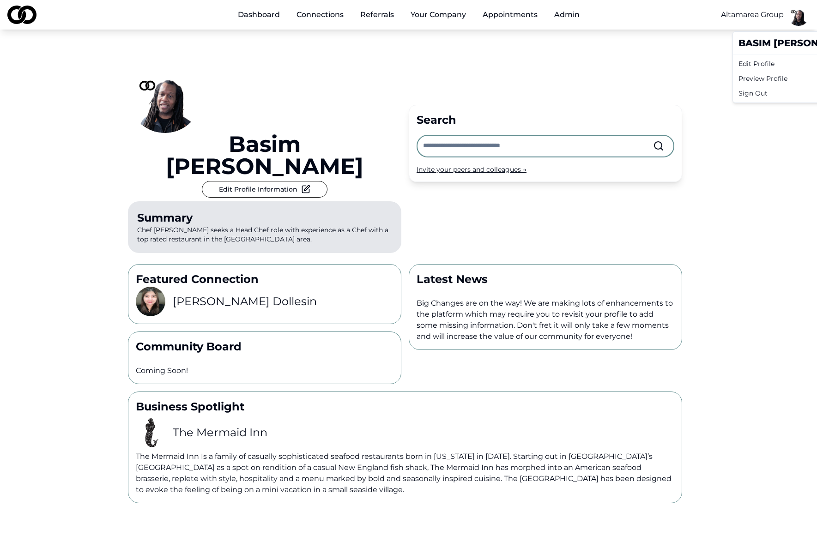
click at [764, 75] on div "Preview Profile" at bounding box center [798, 78] width 126 height 15
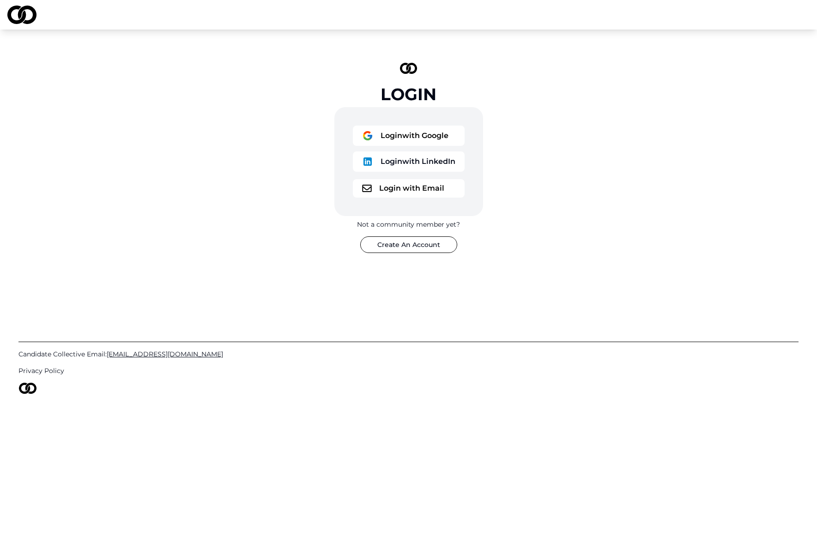
click at [398, 135] on button "Login with Google" at bounding box center [409, 136] width 112 height 20
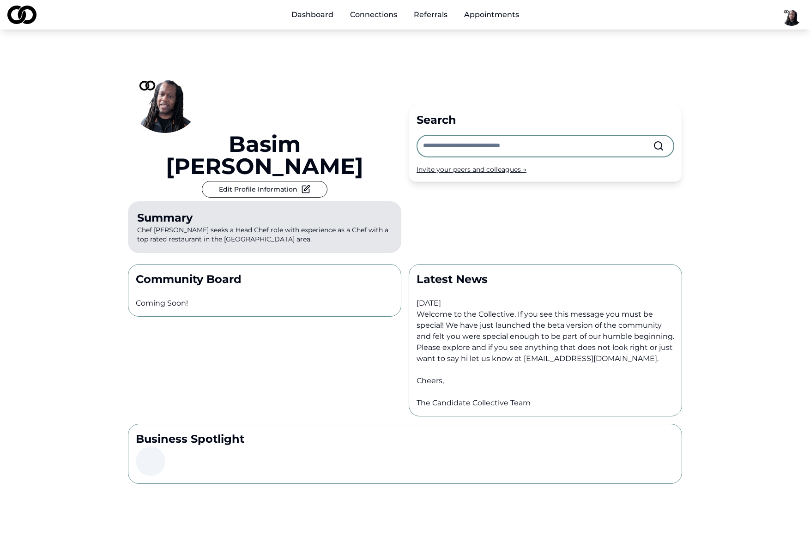
click at [496, 136] on input "text" at bounding box center [538, 146] width 230 height 20
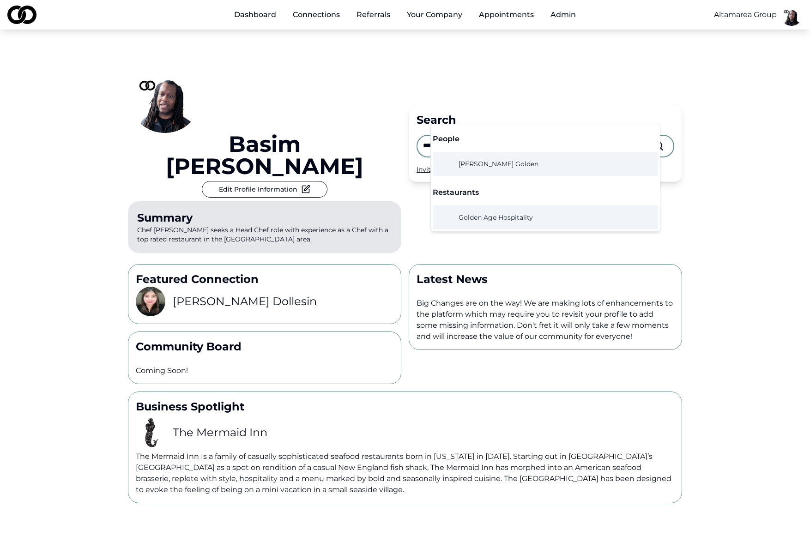
type input "******"
click at [523, 216] on span "Golden Age Hospitality" at bounding box center [496, 217] width 74 height 9
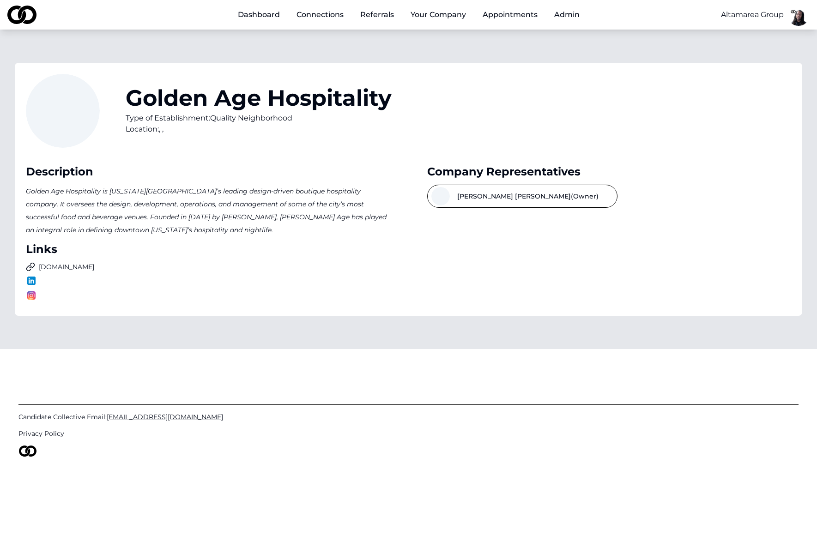
click at [485, 193] on button "[PERSON_NAME] (Owner)" at bounding box center [522, 196] width 190 height 23
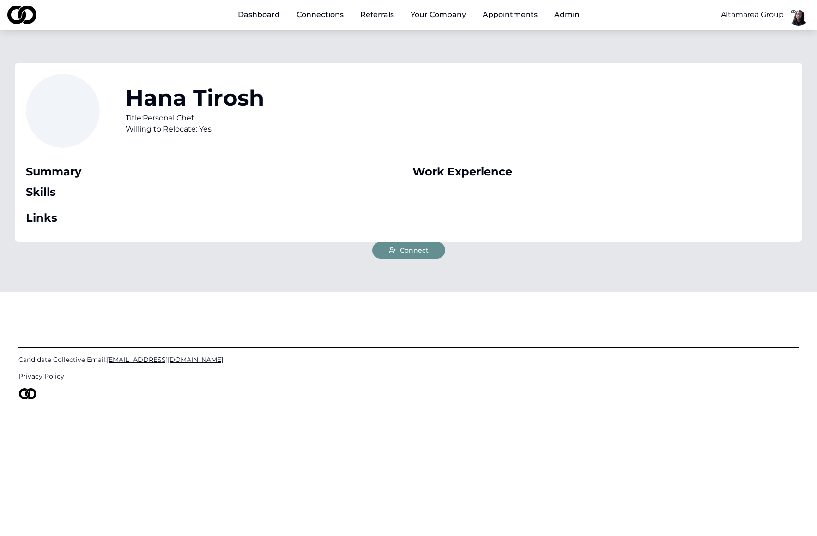
click at [254, 12] on link "Dashboard" at bounding box center [259, 15] width 57 height 18
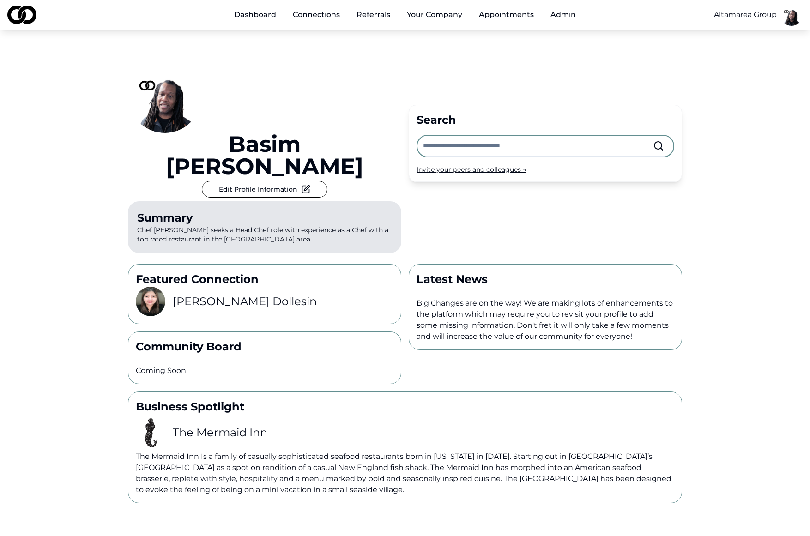
click at [304, 414] on div "The Mermaid Inn" at bounding box center [405, 432] width 539 height 37
click at [224, 294] on h3 "Kimberly Dollesin" at bounding box center [245, 301] width 144 height 15
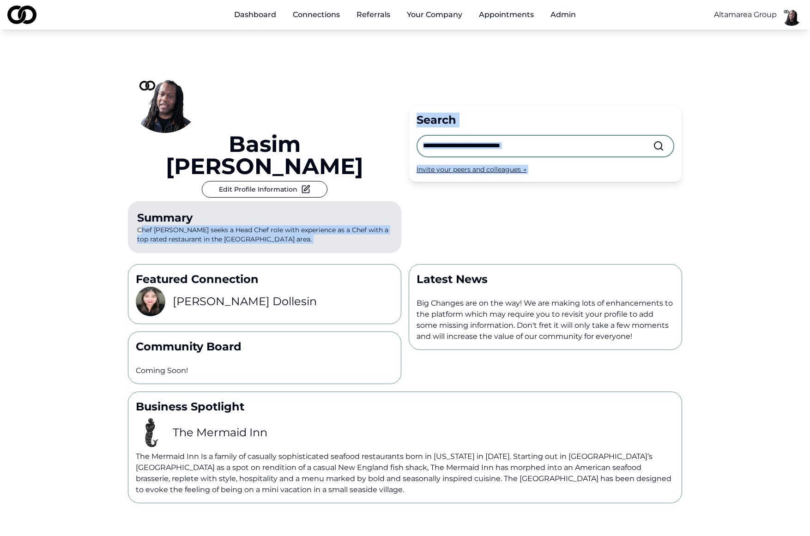
drag, startPoint x: 140, startPoint y: 165, endPoint x: 397, endPoint y: 202, distance: 259.6
click at [397, 202] on div "Basim Newby Edit Profile Information Summary Chef Basim Newby seeks a Head Chef…" at bounding box center [405, 267] width 591 height 474
click at [341, 201] on p "Summary Chef Basim Newby seeks a Head Chef role with experience as a Chef with …" at bounding box center [265, 227] width 274 height 52
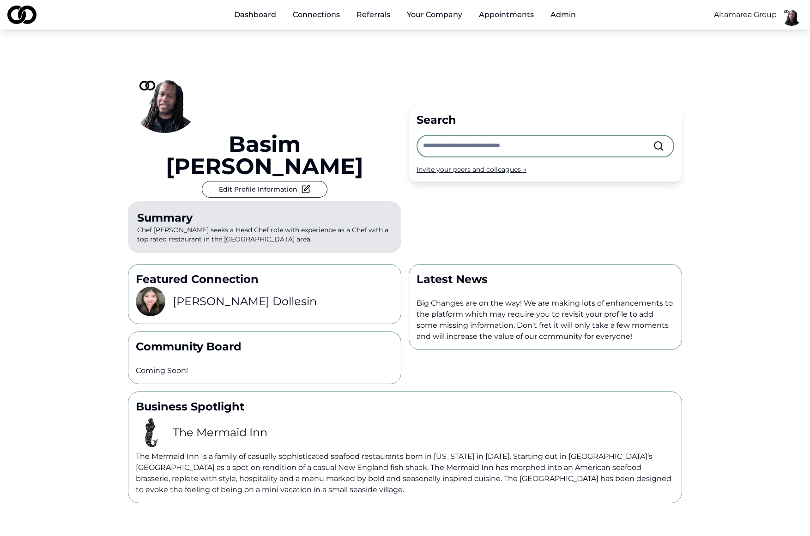
click at [273, 201] on p "Summary Chef Basim Newby seeks a Head Chef role with experience as a Chef with …" at bounding box center [265, 227] width 274 height 52
